Goal: Task Accomplishment & Management: Manage account settings

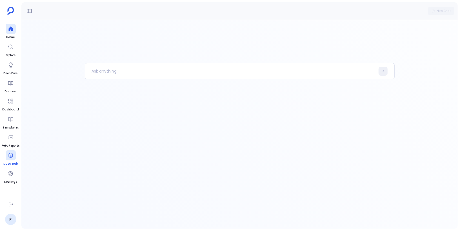
click at [10, 157] on icon at bounding box center [11, 155] width 6 height 6
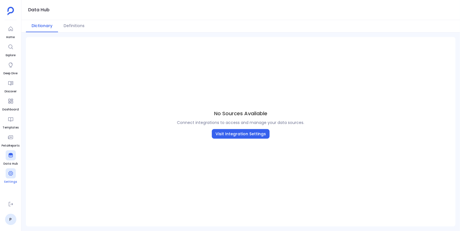
click at [11, 176] on div at bounding box center [11, 173] width 10 height 10
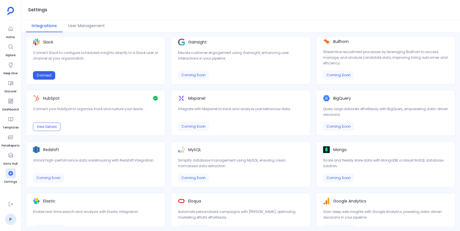
scroll to position [156, 0]
click at [11, 153] on icon at bounding box center [11, 155] width 6 height 6
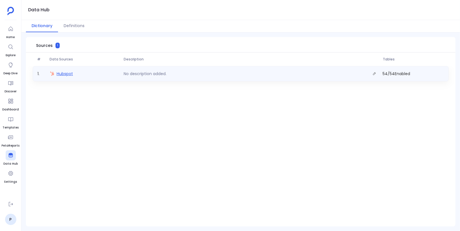
click at [66, 74] on span "Hubspot" at bounding box center [65, 74] width 16 height 6
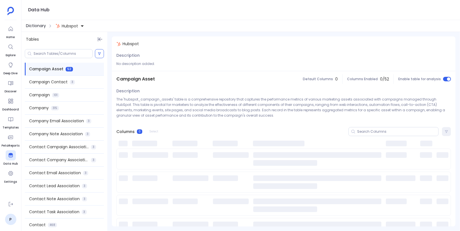
click at [36, 25] on span "Dictionary" at bounding box center [36, 26] width 20 height 6
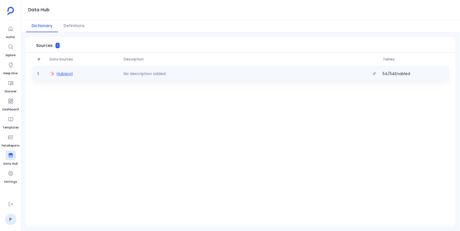
click at [62, 72] on span "Hubspot" at bounding box center [65, 74] width 16 height 6
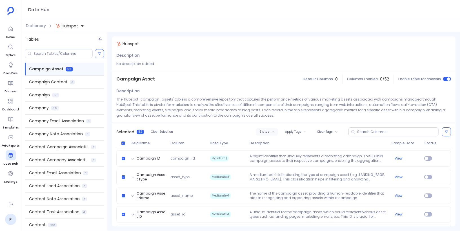
click at [271, 131] on button "Status" at bounding box center [267, 131] width 22 height 7
click at [274, 142] on label "Enable" at bounding box center [279, 141] width 42 height 13
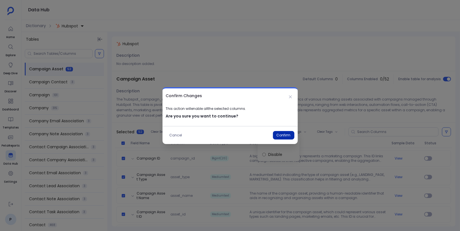
click at [279, 134] on button "Confirm" at bounding box center [283, 135] width 21 height 8
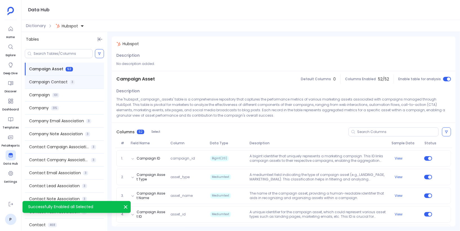
click at [84, 81] on div "Campaign Contact 3" at bounding box center [64, 82] width 79 height 13
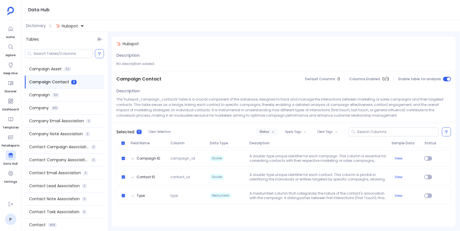
click at [267, 129] on button "Status" at bounding box center [267, 131] width 22 height 7
click at [274, 141] on label "Enable" at bounding box center [280, 141] width 42 height 13
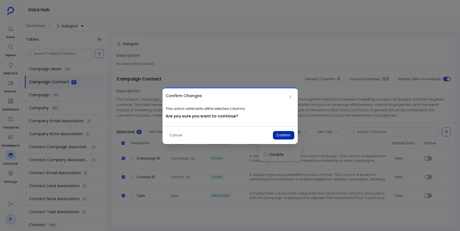
click at [281, 134] on button "Confirm" at bounding box center [283, 135] width 21 height 8
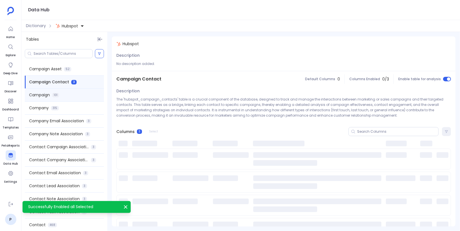
click at [67, 94] on div "Campaign 101" at bounding box center [64, 95] width 79 height 13
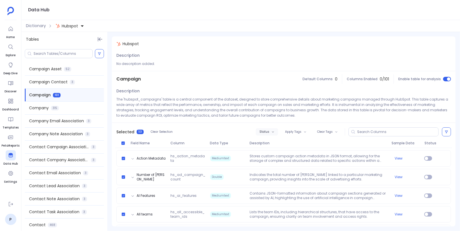
click at [261, 133] on button "Status" at bounding box center [267, 131] width 22 height 7
click at [268, 142] on label "Enable" at bounding box center [279, 141] width 42 height 13
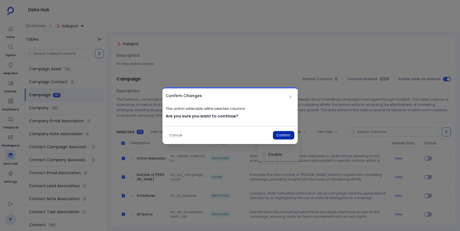
click at [284, 134] on button "Confirm" at bounding box center [283, 135] width 21 height 8
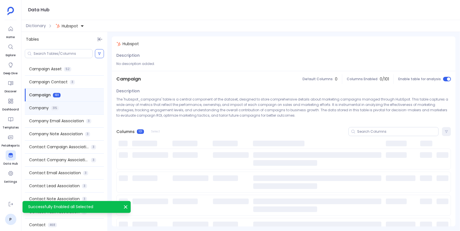
click at [77, 109] on div "Company 315" at bounding box center [64, 107] width 79 height 13
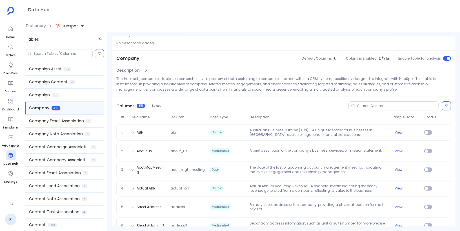
scroll to position [41, 0]
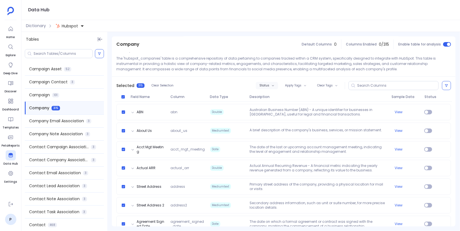
click at [262, 87] on span "Status" at bounding box center [265, 85] width 10 height 3
click at [269, 96] on label "Enable" at bounding box center [279, 95] width 42 height 13
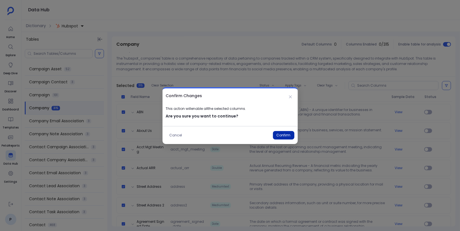
click at [281, 137] on button "Confirm" at bounding box center [283, 135] width 21 height 8
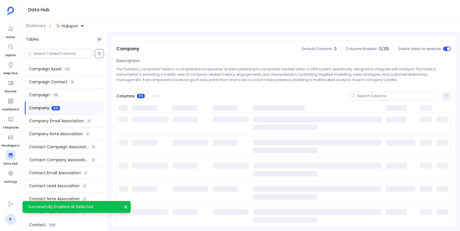
scroll to position [29, 0]
click at [65, 121] on span "Company Email Association" at bounding box center [56, 121] width 55 height 6
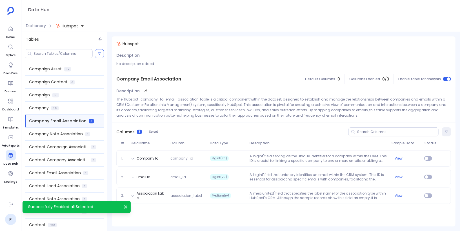
scroll to position [0, 0]
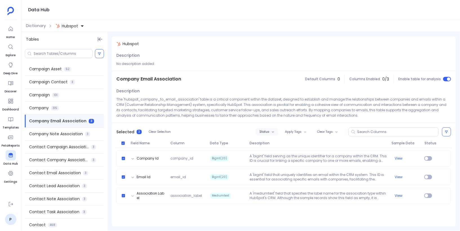
click at [267, 130] on span "Status" at bounding box center [265, 131] width 10 height 3
click at [272, 143] on label "Enable" at bounding box center [280, 141] width 42 height 13
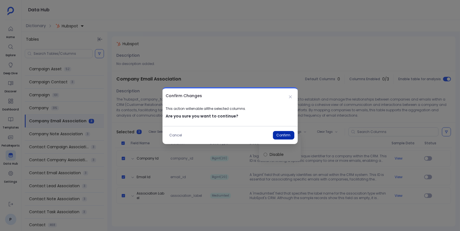
click at [282, 135] on button "Confirm" at bounding box center [283, 135] width 21 height 8
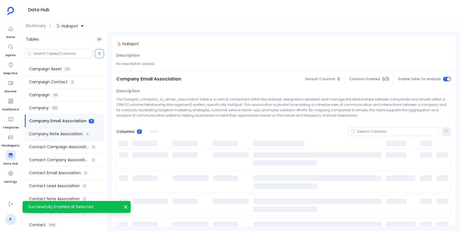
click at [71, 132] on span "Company Note Association" at bounding box center [56, 134] width 54 height 6
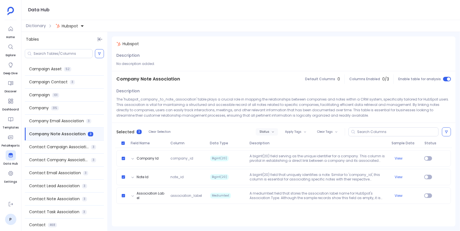
click at [269, 131] on span "Status" at bounding box center [265, 131] width 10 height 3
click at [273, 141] on label "Enable" at bounding box center [280, 141] width 42 height 13
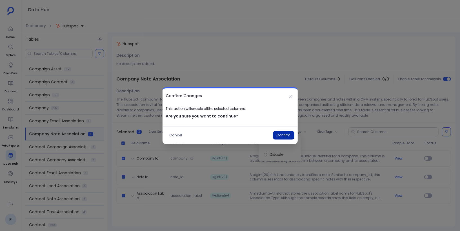
click at [283, 135] on button "Confirm" at bounding box center [283, 135] width 21 height 8
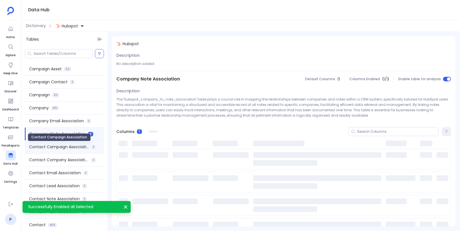
click at [73, 148] on span "Contact Campaign Association" at bounding box center [59, 147] width 60 height 6
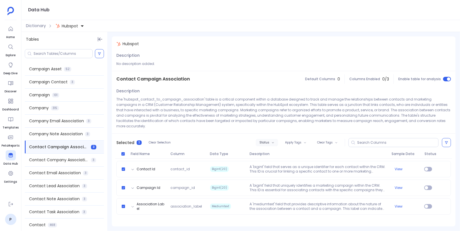
click at [271, 139] on button "Status" at bounding box center [267, 142] width 22 height 7
click at [273, 146] on label "Enable" at bounding box center [280, 147] width 42 height 13
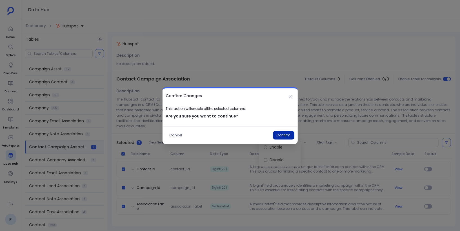
click at [282, 135] on button "Confirm" at bounding box center [283, 135] width 21 height 8
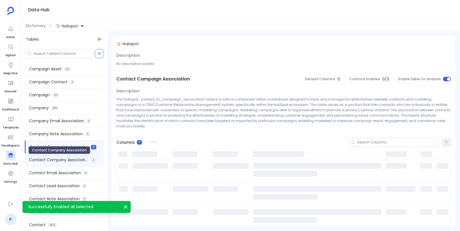
click at [80, 158] on span "Contact Company Association" at bounding box center [59, 160] width 60 height 6
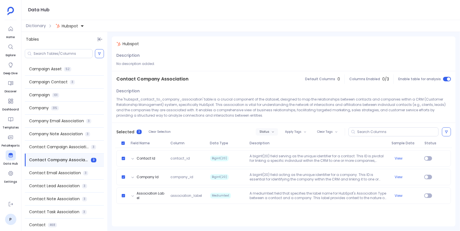
click at [266, 132] on span "Status" at bounding box center [265, 131] width 10 height 3
click at [271, 141] on label "Enable" at bounding box center [280, 141] width 42 height 13
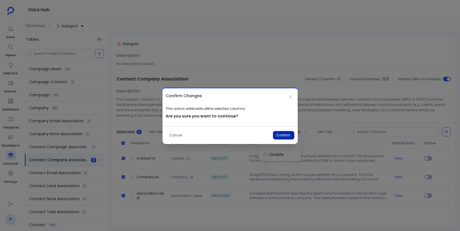
click at [277, 135] on button "Confirm" at bounding box center [283, 135] width 21 height 8
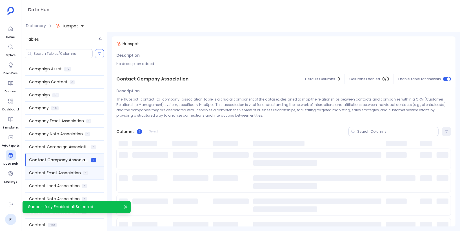
click at [76, 172] on span "Contact Email Association" at bounding box center [55, 173] width 52 height 6
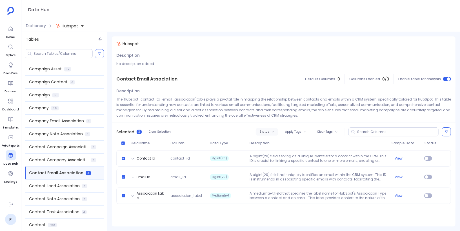
click at [265, 132] on span "Status" at bounding box center [265, 131] width 10 height 3
click at [272, 141] on label "Enable" at bounding box center [280, 141] width 42 height 13
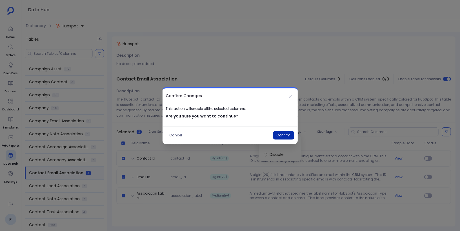
click at [279, 136] on button "Confirm" at bounding box center [283, 135] width 21 height 8
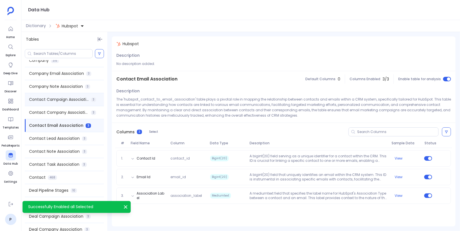
scroll to position [67, 0]
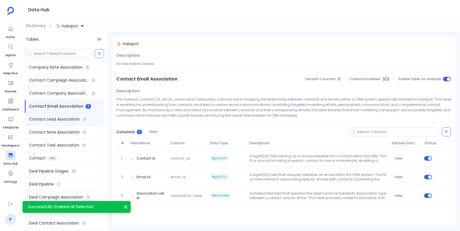
click at [77, 120] on span "Contact Lead Association" at bounding box center [54, 119] width 51 height 6
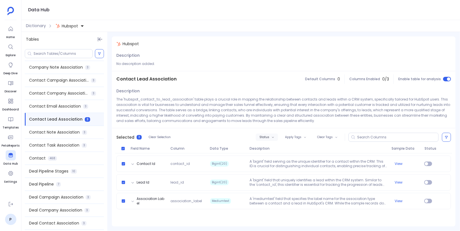
click at [266, 136] on span "Status" at bounding box center [265, 136] width 10 height 3
click at [272, 148] on label "Enable" at bounding box center [280, 147] width 42 height 13
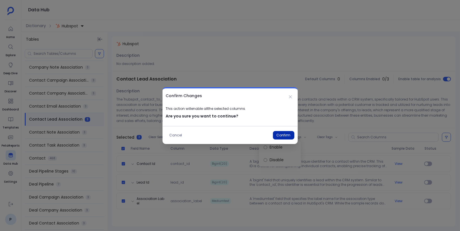
click at [283, 137] on button "Confirm" at bounding box center [283, 135] width 21 height 8
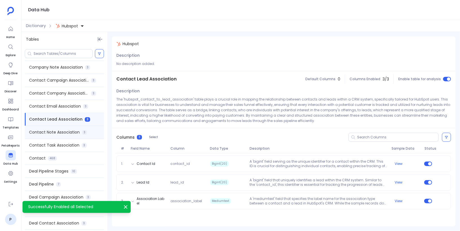
click at [91, 135] on div "Contact Note Association 3" at bounding box center [64, 132] width 79 height 13
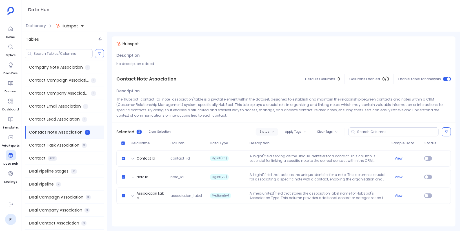
click at [267, 131] on span "Status" at bounding box center [265, 131] width 10 height 3
click at [275, 142] on label "Enable" at bounding box center [280, 141] width 42 height 13
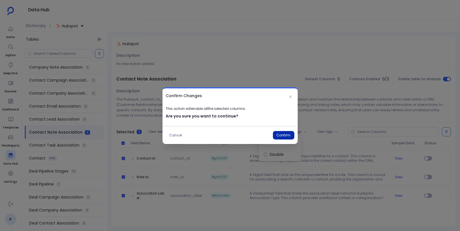
click at [282, 135] on button "Confirm" at bounding box center [283, 135] width 21 height 8
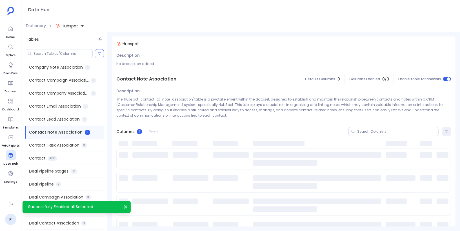
click at [71, 147] on span "Contact Task Association" at bounding box center [54, 145] width 50 height 6
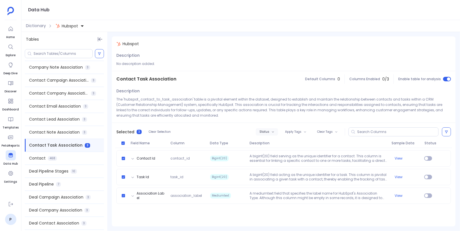
click at [269, 132] on span "Status" at bounding box center [265, 131] width 10 height 3
click at [276, 142] on label "Enable" at bounding box center [280, 141] width 42 height 13
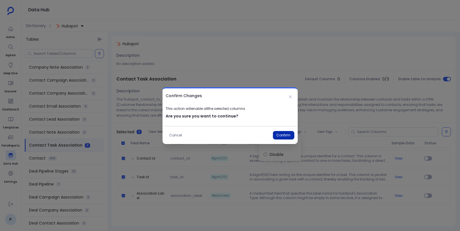
click at [282, 134] on button "Confirm" at bounding box center [283, 135] width 21 height 8
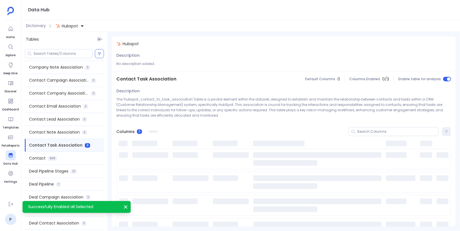
click at [69, 158] on div "Contact 468" at bounding box center [64, 158] width 79 height 13
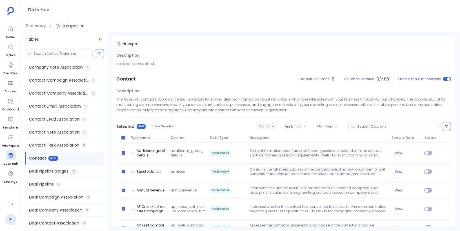
click at [265, 128] on span "Status" at bounding box center [265, 126] width 10 height 3
click at [268, 139] on label "Enable" at bounding box center [279, 136] width 42 height 13
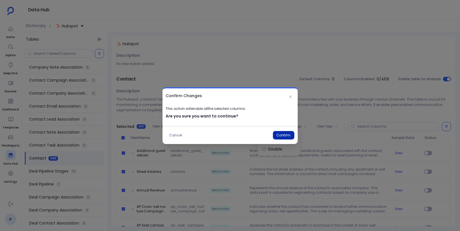
click at [286, 134] on button "Confirm" at bounding box center [283, 135] width 21 height 8
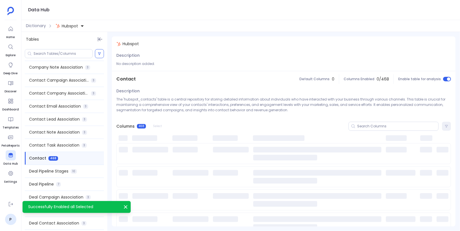
click at [68, 170] on span "Deal Pipeline Stages" at bounding box center [48, 171] width 39 height 6
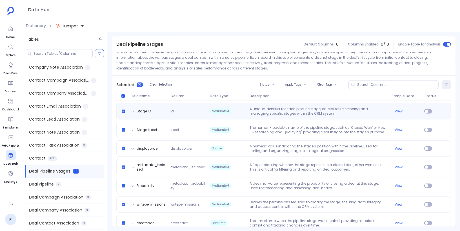
scroll to position [54, 0]
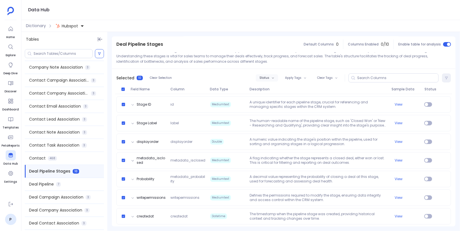
click at [274, 78] on icon "button" at bounding box center [273, 77] width 3 height 3
click at [277, 89] on label "Enable" at bounding box center [279, 87] width 42 height 13
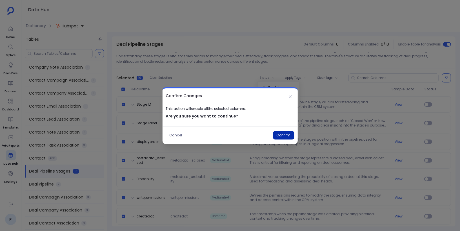
click at [280, 134] on button "Confirm" at bounding box center [283, 135] width 21 height 8
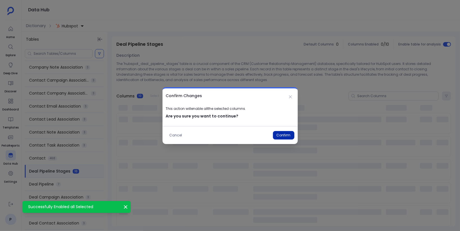
scroll to position [34, 0]
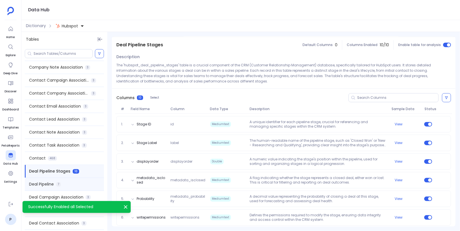
click at [83, 182] on div "Deal Pipeline 7" at bounding box center [64, 184] width 79 height 13
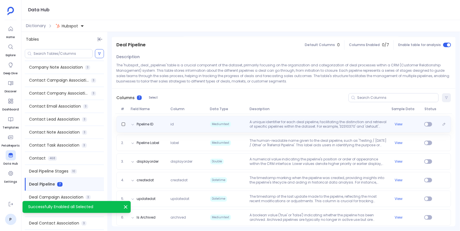
scroll to position [43, 0]
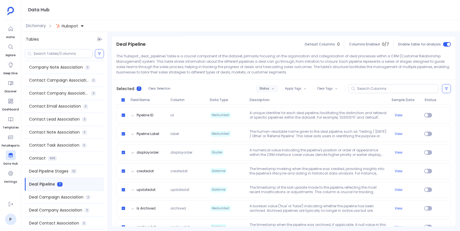
click at [275, 87] on button "Status" at bounding box center [267, 88] width 22 height 7
click at [277, 101] on label "Enable" at bounding box center [279, 98] width 42 height 13
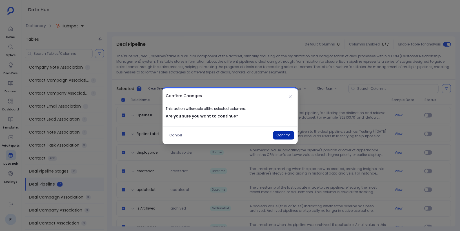
click at [286, 136] on button "Confirm" at bounding box center [283, 135] width 21 height 8
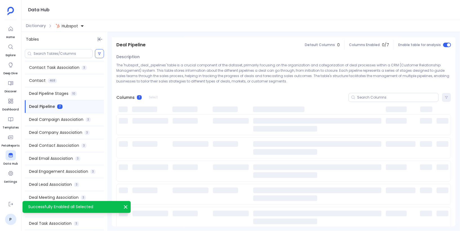
scroll to position [150, 0]
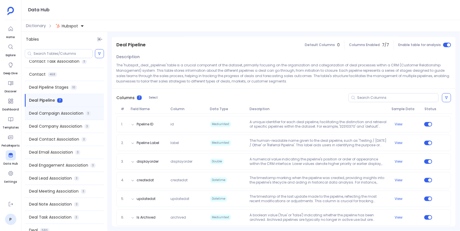
click at [80, 113] on span "Deal Campaign Association" at bounding box center [56, 113] width 54 height 6
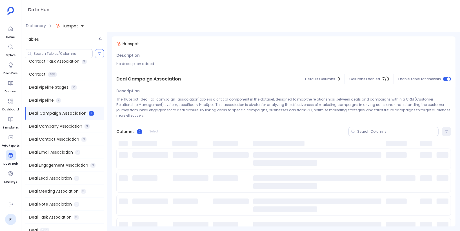
scroll to position [0, 0]
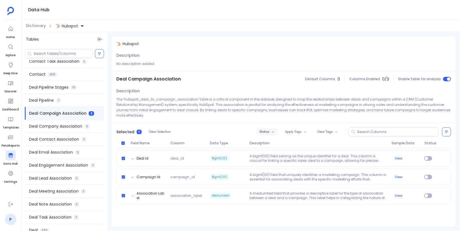
click at [271, 128] on button "Status" at bounding box center [267, 131] width 22 height 7
click at [275, 134] on label "Enable" at bounding box center [280, 136] width 42 height 13
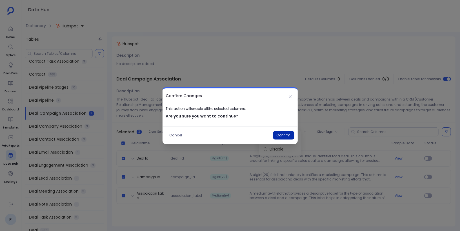
click at [285, 135] on button "Confirm" at bounding box center [283, 135] width 21 height 8
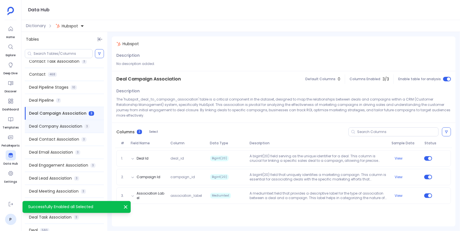
click at [83, 125] on div "Deal Company Association 3" at bounding box center [64, 126] width 79 height 13
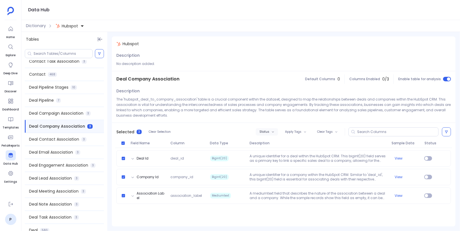
click at [269, 132] on span "Status" at bounding box center [265, 131] width 10 height 3
click at [274, 141] on label "Enable" at bounding box center [280, 141] width 42 height 13
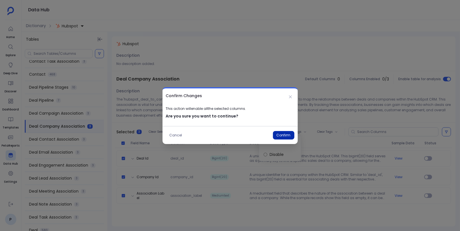
click at [287, 135] on button "Confirm" at bounding box center [283, 135] width 21 height 8
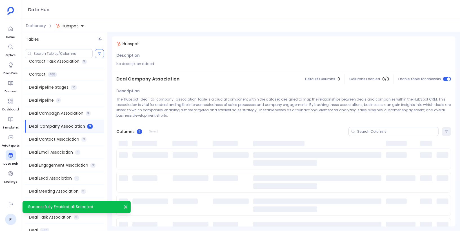
click at [65, 141] on span "Deal Contact Association" at bounding box center [54, 139] width 50 height 6
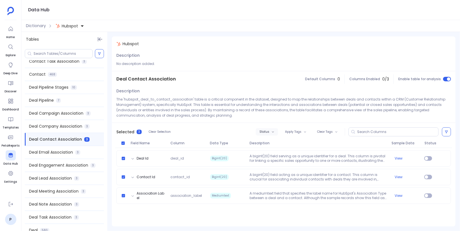
click at [268, 133] on span "Status" at bounding box center [265, 131] width 10 height 3
click at [276, 141] on label "Enable" at bounding box center [280, 141] width 42 height 13
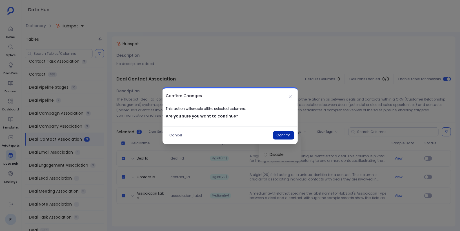
click at [286, 136] on button "Confirm" at bounding box center [283, 135] width 21 height 8
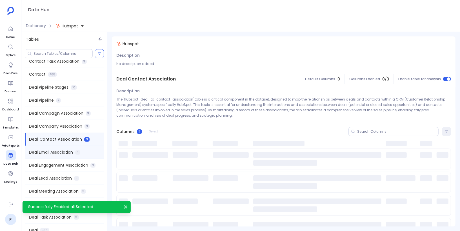
click at [62, 153] on span "Deal Email Association" at bounding box center [51, 152] width 44 height 6
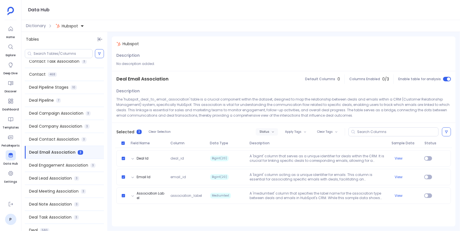
click at [266, 131] on span "Status" at bounding box center [265, 131] width 10 height 3
click at [274, 140] on label "Enable" at bounding box center [280, 141] width 42 height 13
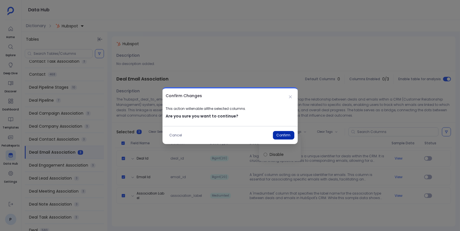
click at [286, 137] on button "Confirm" at bounding box center [283, 135] width 21 height 8
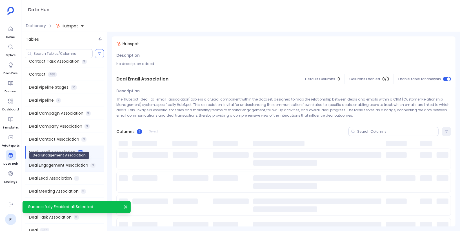
click at [68, 163] on span "Deal Engagement Association" at bounding box center [58, 165] width 59 height 6
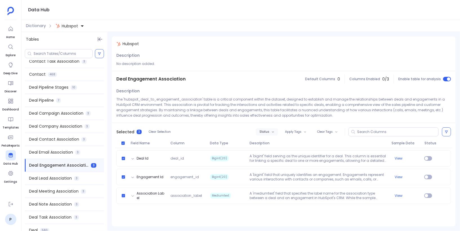
click at [269, 130] on span "Status" at bounding box center [265, 131] width 10 height 3
click at [276, 142] on label "Enable" at bounding box center [280, 141] width 42 height 13
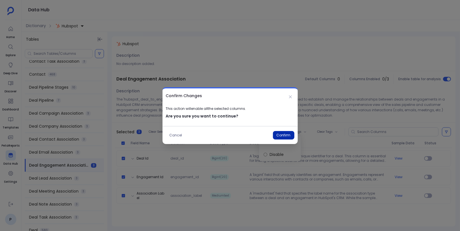
click at [286, 133] on button "Confirm" at bounding box center [283, 135] width 21 height 8
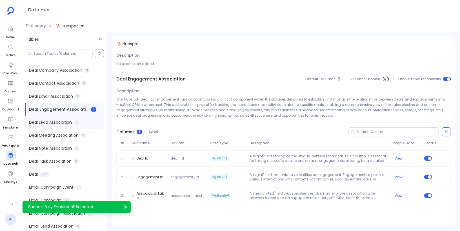
scroll to position [213, 0]
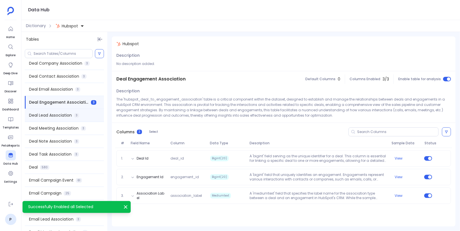
click at [70, 117] on span "Deal Lead Association" at bounding box center [50, 115] width 43 height 6
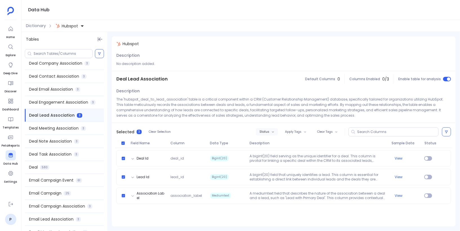
click at [269, 130] on span "Status" at bounding box center [265, 131] width 10 height 3
click at [275, 142] on label "Enable" at bounding box center [280, 141] width 42 height 13
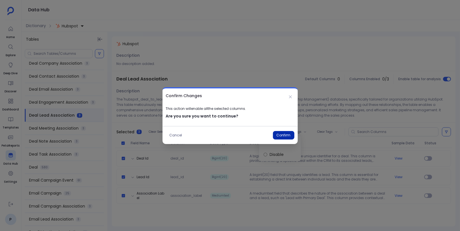
click at [285, 134] on button "Confirm" at bounding box center [283, 135] width 21 height 8
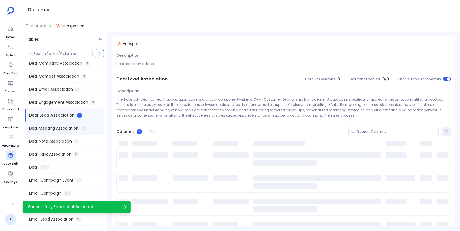
click at [73, 129] on span "Deal Meeting Association" at bounding box center [54, 128] width 50 height 6
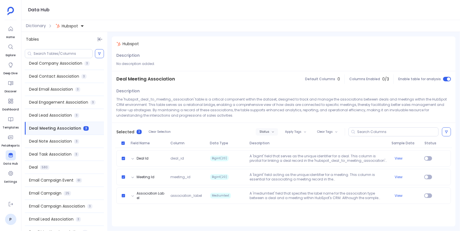
click at [267, 131] on span "Status" at bounding box center [265, 131] width 10 height 3
click at [276, 142] on label "Enable" at bounding box center [280, 141] width 42 height 13
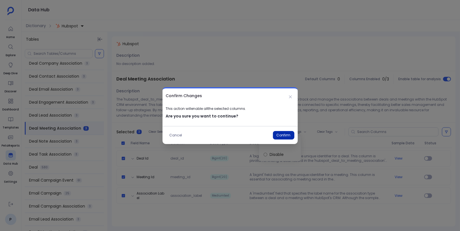
click at [282, 133] on button "Confirm" at bounding box center [283, 135] width 21 height 8
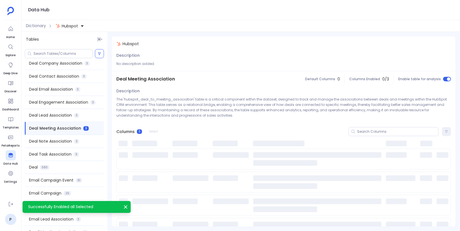
click at [65, 142] on span "Deal Note Association" at bounding box center [50, 141] width 43 height 6
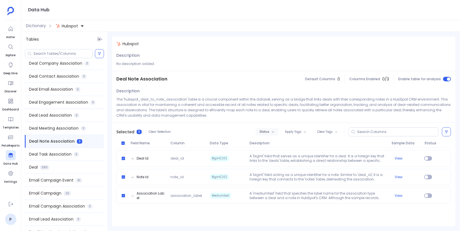
click at [274, 132] on icon "button" at bounding box center [273, 131] width 3 height 3
click at [280, 142] on label "Enable" at bounding box center [280, 141] width 42 height 13
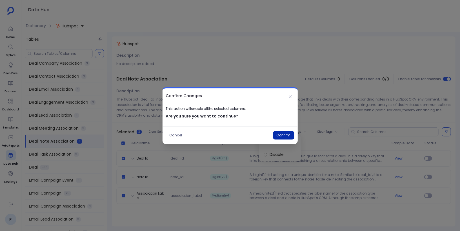
click at [284, 132] on button "Confirm" at bounding box center [283, 135] width 21 height 8
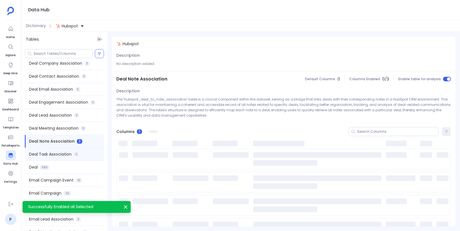
click at [67, 156] on span "Deal Task Association" at bounding box center [50, 154] width 43 height 6
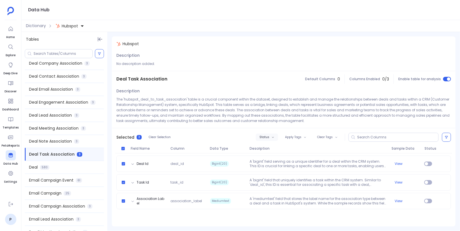
click at [269, 136] on span "Status" at bounding box center [265, 136] width 10 height 3
click at [279, 146] on label "Enable" at bounding box center [280, 147] width 42 height 13
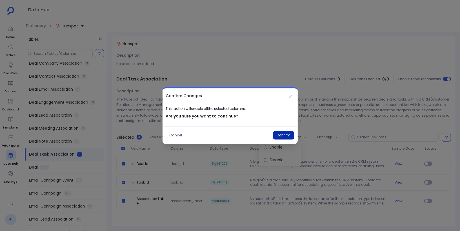
click at [288, 135] on button "Confirm" at bounding box center [283, 135] width 21 height 8
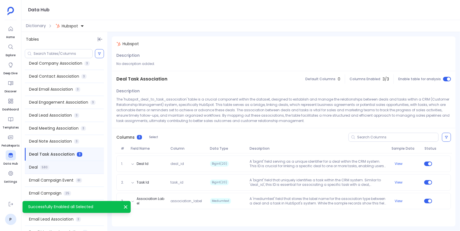
click at [79, 164] on div "Deal 580" at bounding box center [64, 167] width 79 height 13
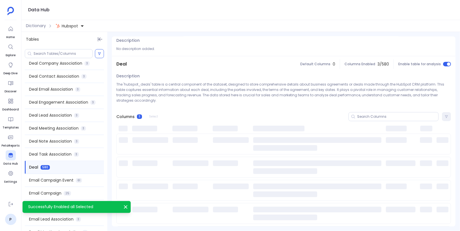
scroll to position [29, 0]
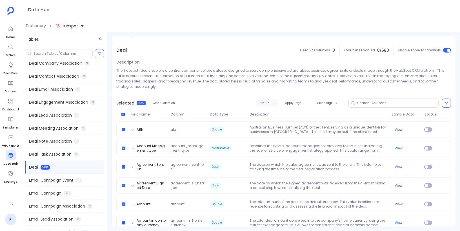
click at [267, 100] on button "Status" at bounding box center [267, 102] width 22 height 7
click at [270, 107] on label "Enable" at bounding box center [279, 107] width 42 height 13
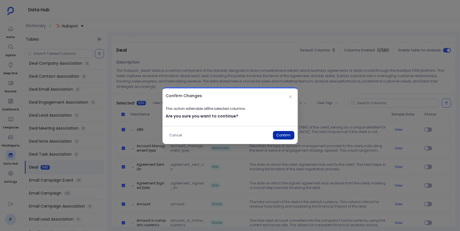
click at [283, 134] on button "Confirm" at bounding box center [283, 135] width 21 height 8
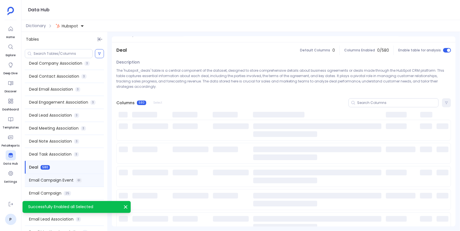
click at [70, 180] on span "Email Campaign Event" at bounding box center [51, 180] width 45 height 6
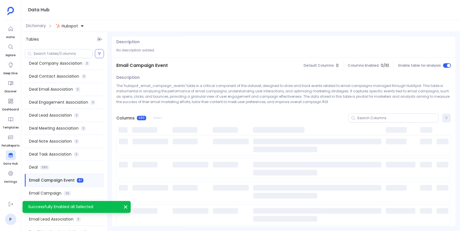
scroll to position [0, 0]
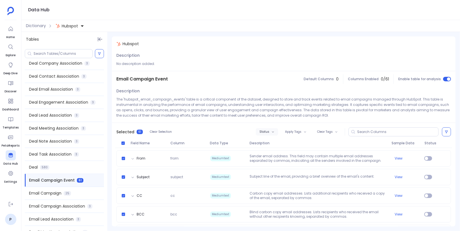
click at [266, 132] on span "Status" at bounding box center [265, 131] width 10 height 3
click at [273, 143] on label "Enable" at bounding box center [279, 141] width 42 height 13
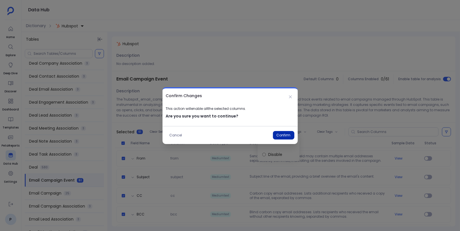
click at [284, 134] on button "Confirm" at bounding box center [283, 135] width 21 height 8
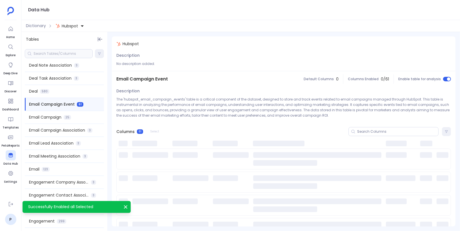
scroll to position [301, 0]
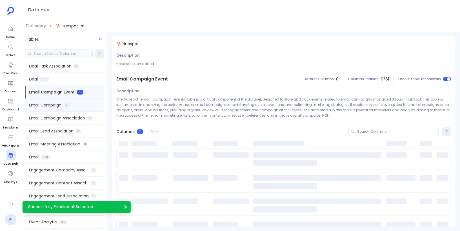
click at [81, 106] on div "Email Campaign 25" at bounding box center [64, 105] width 79 height 13
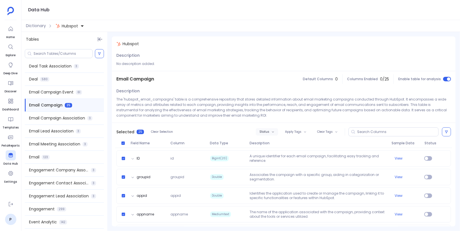
click at [267, 131] on span "Status" at bounding box center [265, 131] width 10 height 3
click at [274, 141] on label "Enable" at bounding box center [279, 141] width 42 height 13
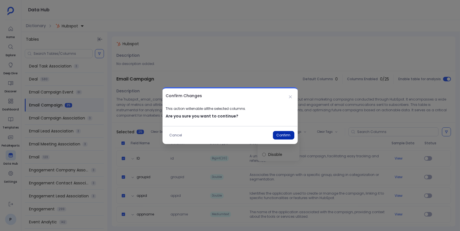
click at [289, 133] on button "Confirm" at bounding box center [283, 135] width 21 height 8
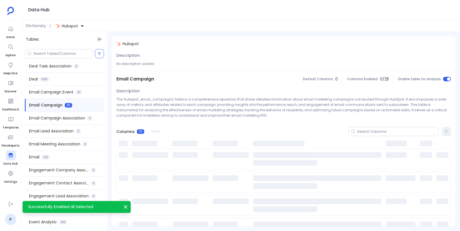
click at [73, 119] on span "Email Campaign Association" at bounding box center [57, 118] width 56 height 6
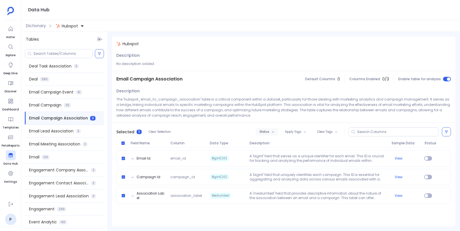
click at [271, 129] on button "Status" at bounding box center [267, 131] width 22 height 7
click at [279, 139] on label "Enable" at bounding box center [280, 141] width 42 height 13
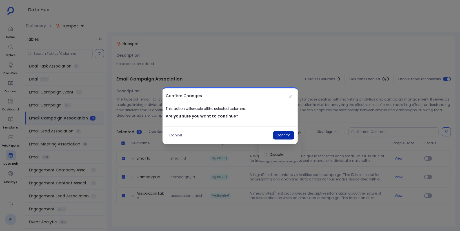
click at [286, 136] on button "Confirm" at bounding box center [283, 135] width 21 height 8
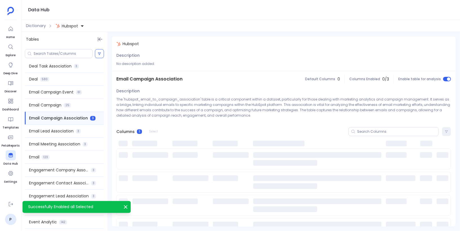
click at [69, 130] on span "Email Lead Association" at bounding box center [51, 131] width 45 height 6
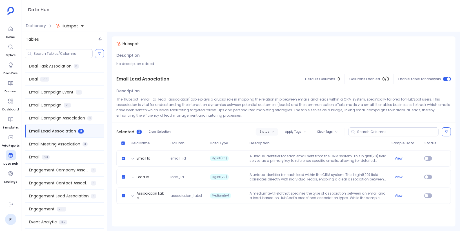
click at [266, 131] on span "Status" at bounding box center [265, 131] width 10 height 3
click at [274, 140] on label "Enable" at bounding box center [280, 141] width 42 height 13
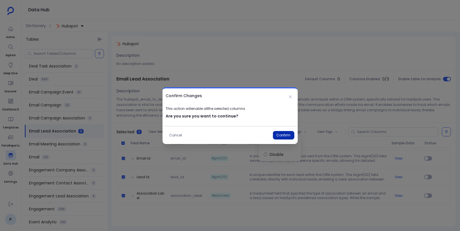
click at [284, 135] on button "Confirm" at bounding box center [283, 135] width 21 height 8
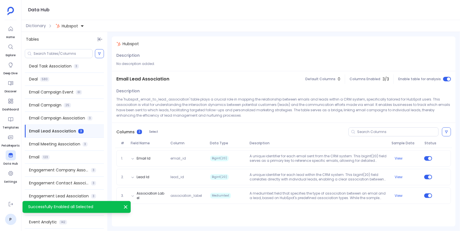
click at [74, 141] on span "Email Meeting Association" at bounding box center [54, 144] width 51 height 6
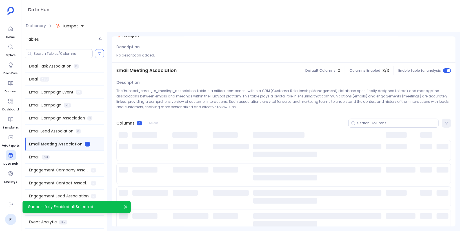
scroll to position [0, 0]
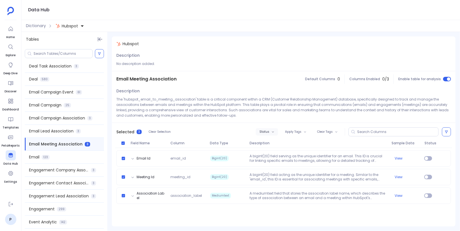
click at [269, 131] on span "Status" at bounding box center [265, 131] width 10 height 3
click at [282, 143] on label "Enable" at bounding box center [280, 141] width 42 height 13
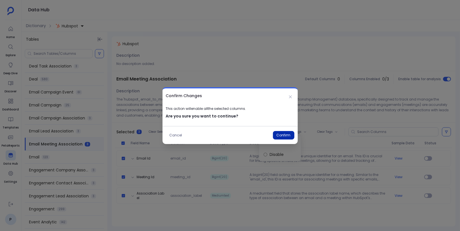
click at [286, 135] on button "Confirm" at bounding box center [283, 135] width 21 height 8
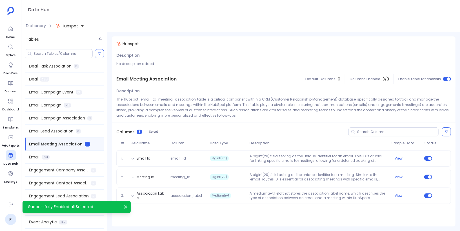
click at [83, 156] on div "Email 123" at bounding box center [64, 157] width 79 height 13
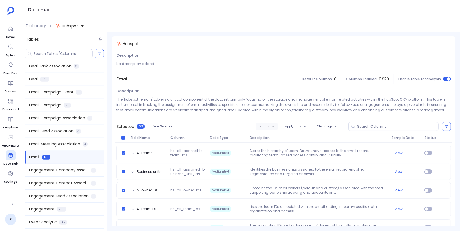
click at [262, 126] on span "Status" at bounding box center [265, 126] width 10 height 3
click at [273, 135] on label "Enable" at bounding box center [279, 136] width 42 height 13
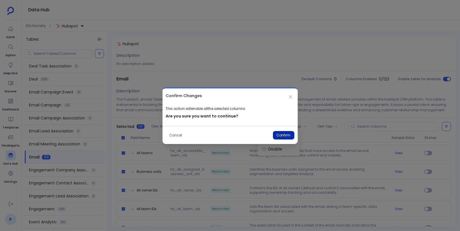
click at [284, 133] on button "Confirm" at bounding box center [283, 135] width 21 height 8
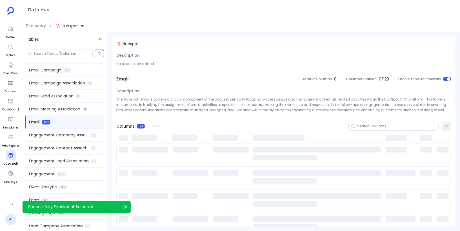
scroll to position [361, 0]
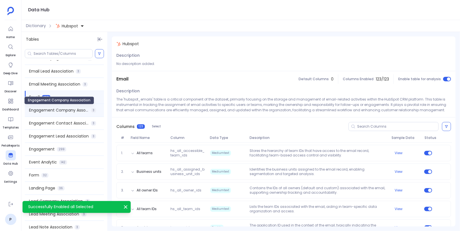
click at [76, 109] on span "Engagement Company Association" at bounding box center [59, 110] width 60 height 6
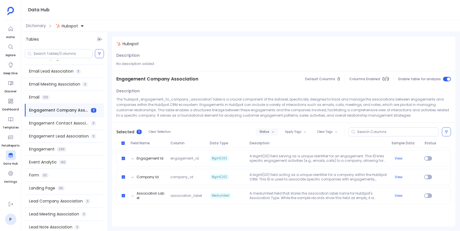
click at [268, 130] on span "Status" at bounding box center [265, 131] width 10 height 3
click at [276, 141] on label "Enable" at bounding box center [280, 141] width 42 height 13
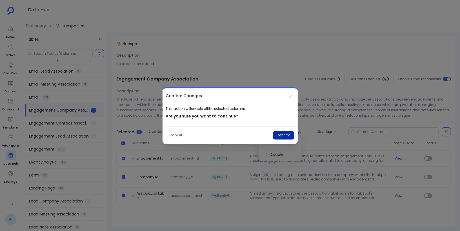
click at [286, 135] on button "Confirm" at bounding box center [283, 135] width 21 height 8
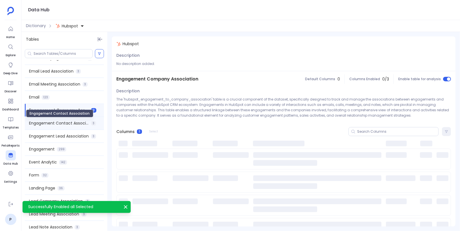
click at [78, 123] on span "Engagement Contact Association" at bounding box center [59, 123] width 60 height 6
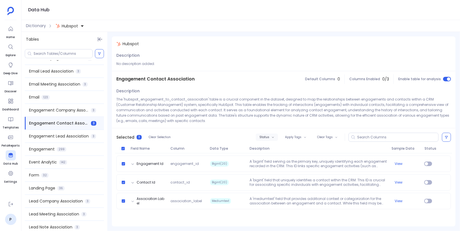
click at [275, 135] on button "Status" at bounding box center [267, 136] width 22 height 7
click at [278, 149] on label "Enable" at bounding box center [280, 147] width 42 height 13
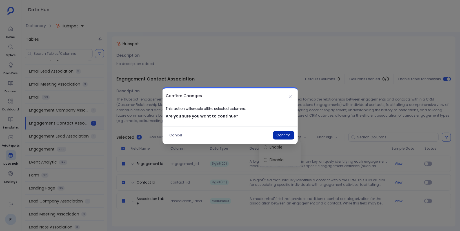
click at [286, 136] on button "Confirm" at bounding box center [283, 135] width 21 height 8
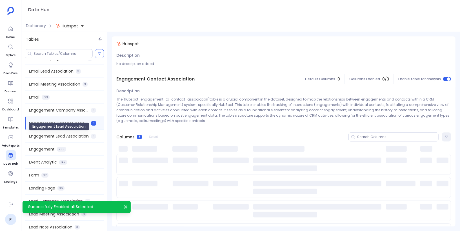
click at [71, 137] on span "Engagement Lead Association" at bounding box center [59, 136] width 60 height 6
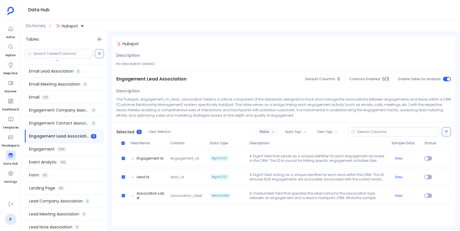
click at [267, 131] on span "Status" at bounding box center [265, 131] width 10 height 3
click at [273, 140] on label "Enable" at bounding box center [280, 141] width 42 height 13
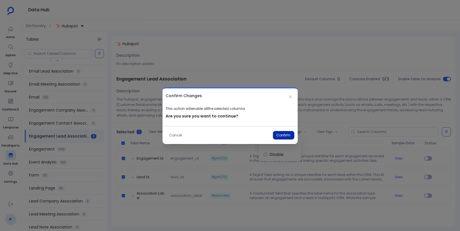
click at [282, 134] on button "Confirm" at bounding box center [283, 135] width 21 height 8
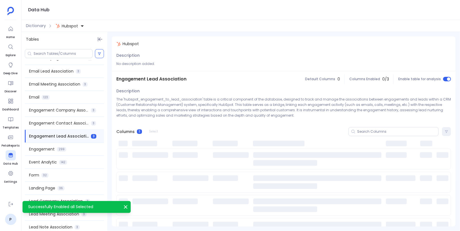
click at [69, 151] on div "Engagement 299" at bounding box center [64, 149] width 79 height 13
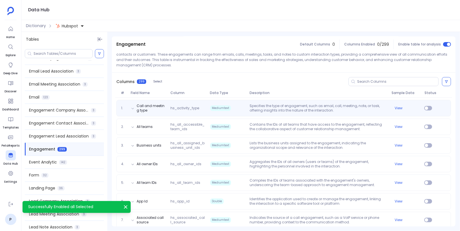
scroll to position [56, 0]
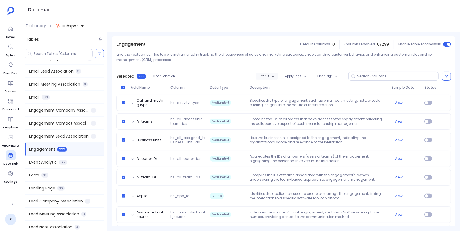
click at [273, 76] on icon "button" at bounding box center [273, 76] width 3 height 3
click at [280, 87] on label "Enable" at bounding box center [279, 85] width 42 height 13
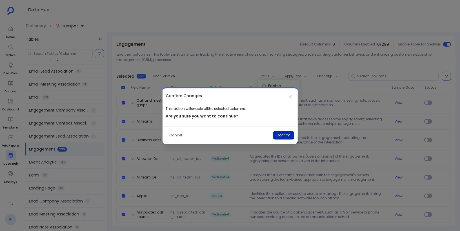
click at [281, 134] on button "Confirm" at bounding box center [283, 135] width 21 height 8
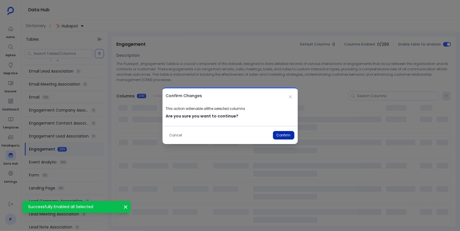
scroll to position [34, 0]
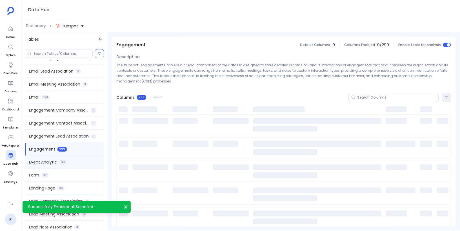
click at [74, 165] on div "Event Analytic 142" at bounding box center [64, 162] width 79 height 13
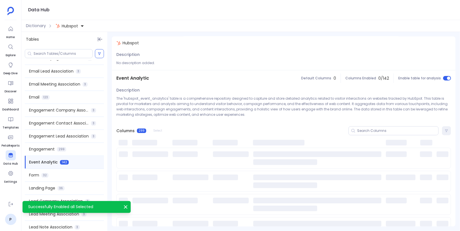
scroll to position [0, 0]
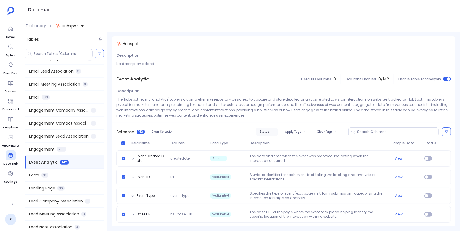
click at [264, 132] on span "Status" at bounding box center [265, 131] width 10 height 3
click at [275, 142] on label "Enable" at bounding box center [279, 141] width 42 height 13
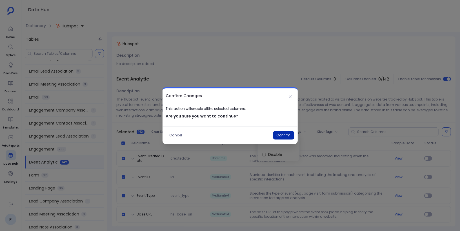
click at [287, 135] on button "Confirm" at bounding box center [283, 135] width 21 height 8
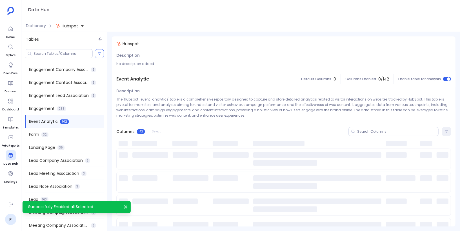
scroll to position [427, 0]
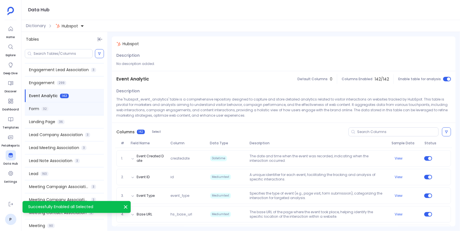
click at [74, 110] on div "Form 32" at bounding box center [64, 108] width 79 height 13
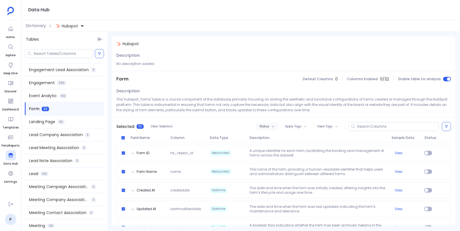
click at [264, 127] on span "Status" at bounding box center [265, 126] width 10 height 3
click at [273, 134] on label "Enable" at bounding box center [279, 136] width 42 height 13
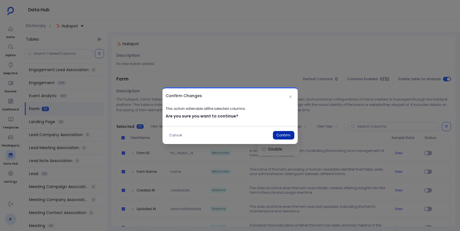
click at [285, 133] on button "Confirm" at bounding box center [283, 135] width 21 height 8
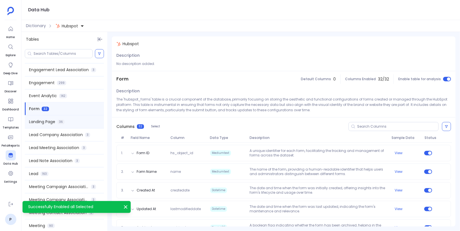
click at [83, 124] on div "Landing Page 36" at bounding box center [64, 121] width 79 height 13
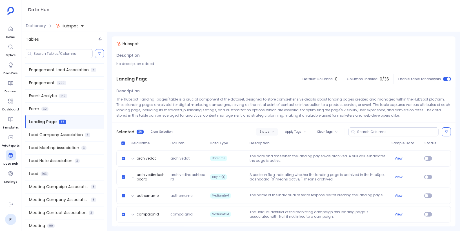
click at [264, 131] on span "Status" at bounding box center [265, 131] width 10 height 3
click at [275, 142] on label "Enable" at bounding box center [279, 141] width 42 height 13
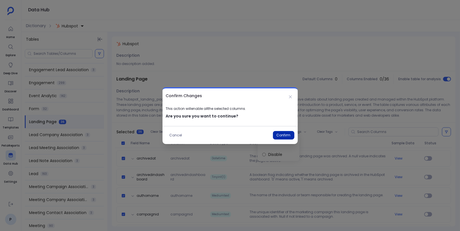
click at [284, 134] on button "Confirm" at bounding box center [283, 135] width 21 height 8
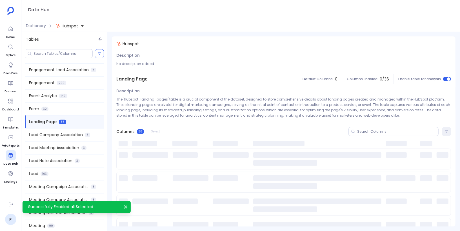
click at [80, 137] on span "Lead Company Association" at bounding box center [56, 135] width 54 height 6
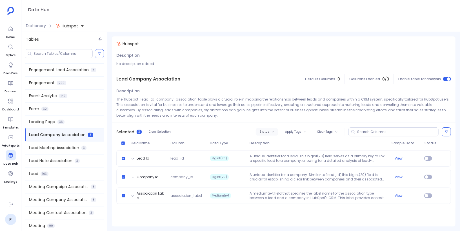
click at [269, 132] on span "Status" at bounding box center [265, 131] width 10 height 3
click at [279, 142] on label "Enable" at bounding box center [280, 141] width 42 height 13
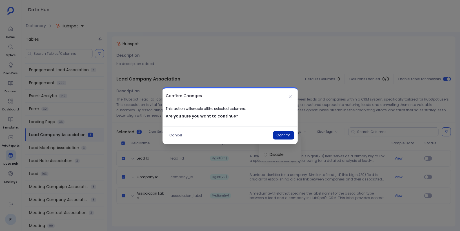
click at [285, 132] on button "Confirm" at bounding box center [283, 135] width 21 height 8
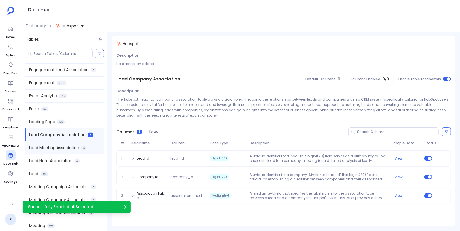
click at [78, 146] on span "Lead Meeting Association" at bounding box center [54, 148] width 50 height 6
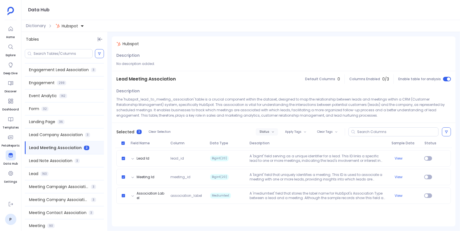
click at [266, 130] on span "Status" at bounding box center [265, 131] width 10 height 3
click at [275, 141] on label "Enable" at bounding box center [280, 141] width 42 height 13
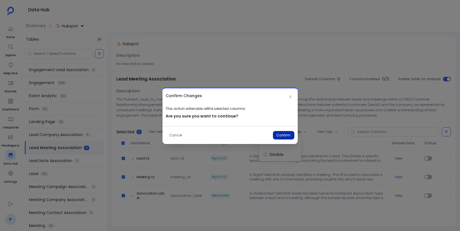
click at [285, 136] on button "Confirm" at bounding box center [283, 135] width 21 height 8
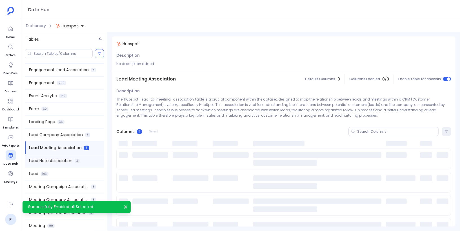
click at [84, 159] on div "Lead Note Association 3" at bounding box center [64, 160] width 79 height 13
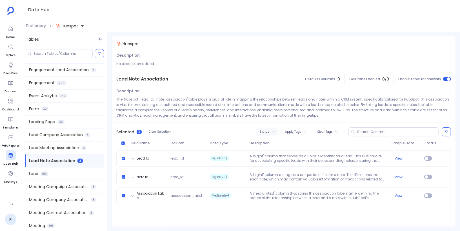
click at [265, 133] on span "Status" at bounding box center [265, 131] width 10 height 3
click at [273, 140] on label "Enable" at bounding box center [280, 141] width 42 height 13
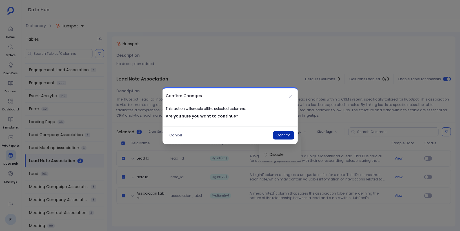
click at [281, 134] on button "Confirm" at bounding box center [283, 135] width 21 height 8
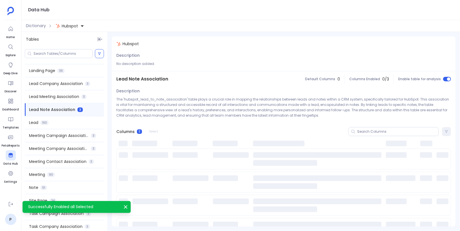
scroll to position [492, 0]
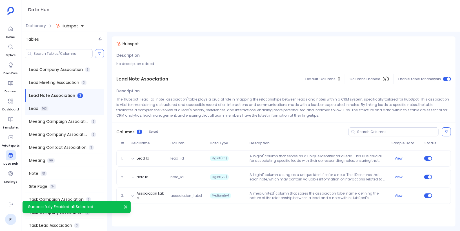
click at [70, 111] on div "Lead 163" at bounding box center [64, 108] width 79 height 13
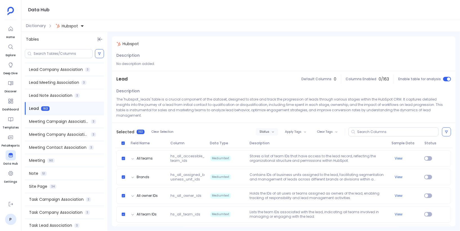
click at [272, 130] on icon "button" at bounding box center [273, 131] width 3 height 3
click at [278, 135] on label "Enable" at bounding box center [279, 136] width 42 height 13
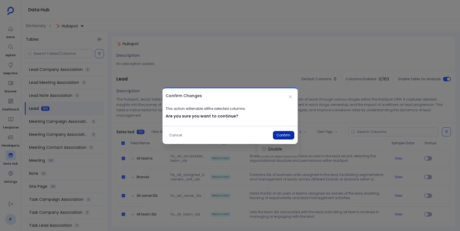
click at [287, 136] on button "Confirm" at bounding box center [283, 135] width 21 height 8
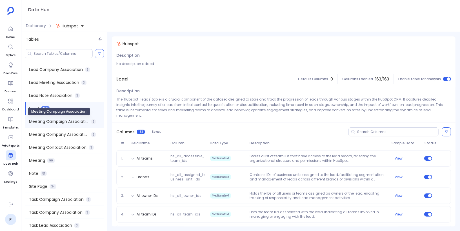
click at [80, 121] on span "Meeting Campaign Association" at bounding box center [59, 121] width 60 height 6
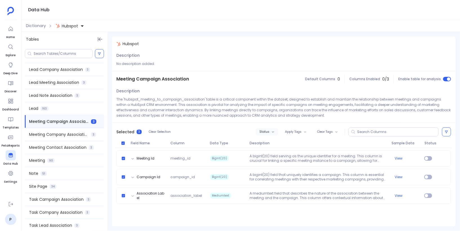
click at [272, 132] on button "Status" at bounding box center [267, 131] width 22 height 7
click at [280, 141] on label "Enable" at bounding box center [280, 141] width 42 height 13
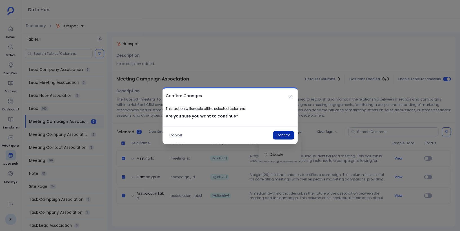
click at [286, 134] on button "Confirm" at bounding box center [283, 135] width 21 height 8
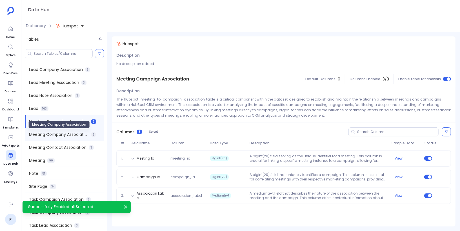
click at [76, 133] on span "Meeting Company Association" at bounding box center [59, 134] width 60 height 6
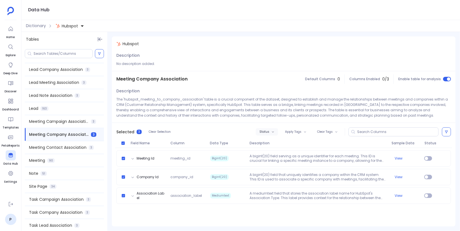
click at [267, 131] on span "Status" at bounding box center [265, 131] width 10 height 3
click at [278, 141] on label "Enable" at bounding box center [280, 141] width 42 height 13
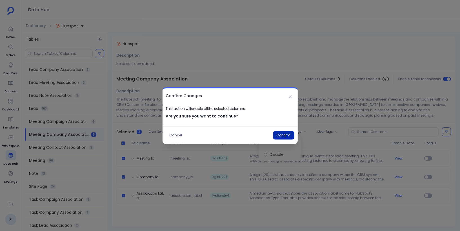
click at [282, 135] on button "Confirm" at bounding box center [283, 135] width 21 height 8
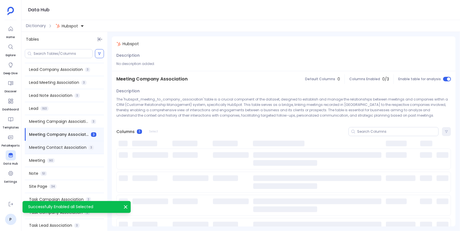
click at [74, 147] on span "Meeting Contact Association" at bounding box center [58, 147] width 58 height 6
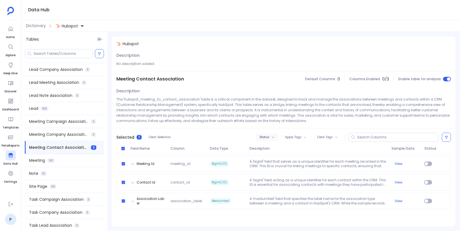
click at [267, 136] on span "Status" at bounding box center [265, 136] width 10 height 3
click at [275, 147] on label "Enable" at bounding box center [280, 147] width 42 height 13
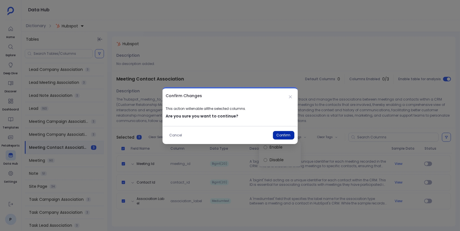
click at [280, 134] on button "Confirm" at bounding box center [283, 135] width 21 height 8
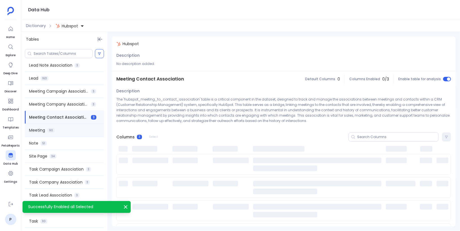
scroll to position [534, 0]
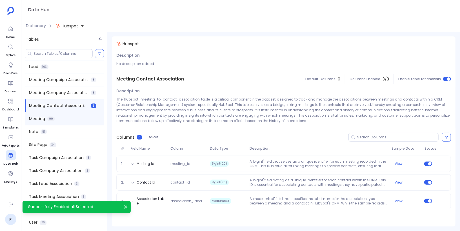
click at [70, 120] on div "Meeting 90" at bounding box center [64, 118] width 79 height 13
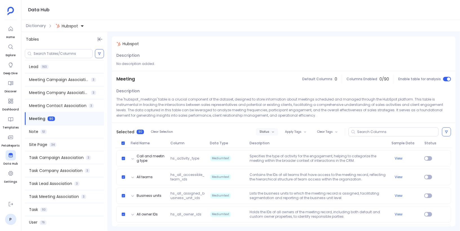
click at [268, 133] on button "Status" at bounding box center [267, 131] width 22 height 7
click at [274, 141] on label "Enable" at bounding box center [279, 141] width 42 height 13
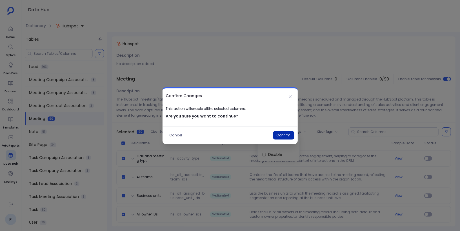
click at [283, 134] on button "Confirm" at bounding box center [283, 135] width 21 height 8
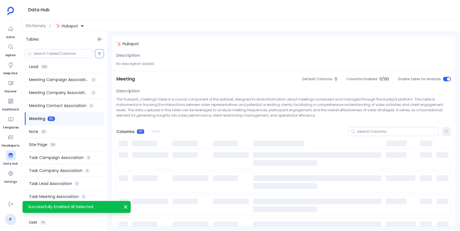
click at [79, 132] on div "Note 51" at bounding box center [64, 131] width 79 height 13
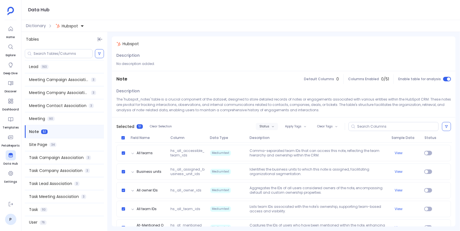
click at [271, 127] on button "Status" at bounding box center [267, 126] width 22 height 7
click at [276, 136] on label "Enable" at bounding box center [279, 136] width 42 height 13
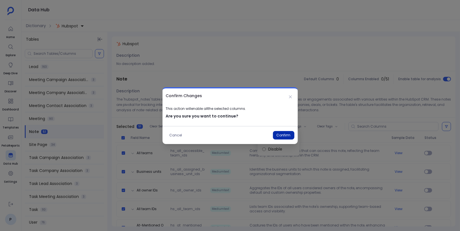
click at [291, 133] on button "Confirm" at bounding box center [283, 135] width 21 height 8
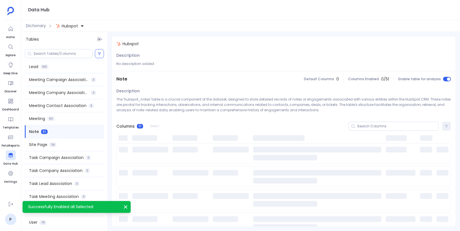
click at [74, 144] on div "Site Page 34" at bounding box center [64, 144] width 79 height 13
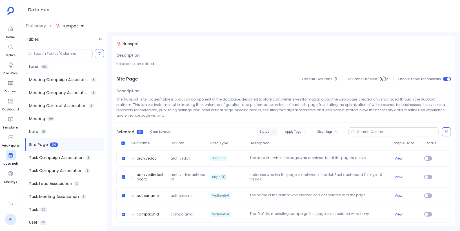
click at [272, 130] on icon "button" at bounding box center [273, 131] width 3 height 3
click at [276, 141] on label "Enable" at bounding box center [279, 141] width 42 height 13
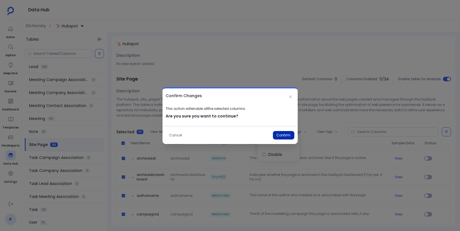
click at [283, 136] on button "Confirm" at bounding box center [283, 135] width 21 height 8
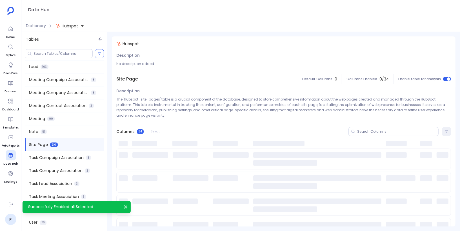
click at [67, 159] on span "Task Campaign Association" at bounding box center [56, 157] width 55 height 6
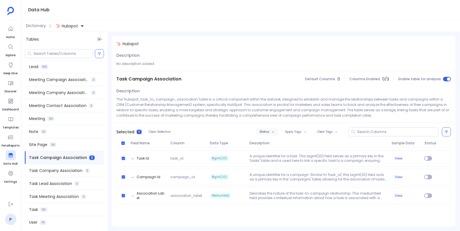
click at [266, 133] on span "Status" at bounding box center [265, 131] width 10 height 3
click at [277, 142] on label "Enable" at bounding box center [280, 141] width 42 height 13
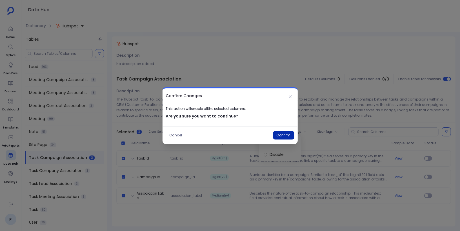
click at [279, 134] on button "Confirm" at bounding box center [283, 135] width 21 height 8
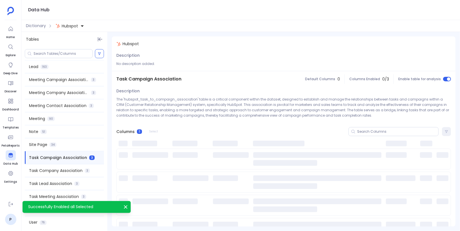
click at [81, 169] on span "Task Company Association" at bounding box center [56, 170] width 54 height 6
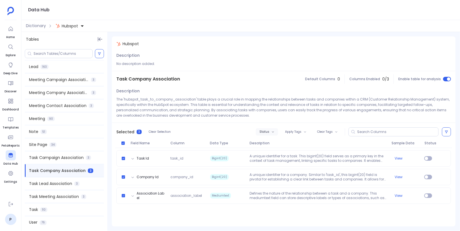
click at [265, 133] on button "Status" at bounding box center [267, 131] width 22 height 7
click at [270, 140] on label "Enable" at bounding box center [280, 141] width 42 height 13
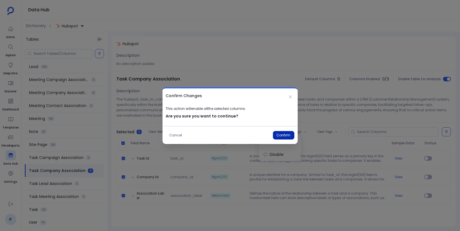
click at [280, 136] on button "Confirm" at bounding box center [283, 135] width 21 height 8
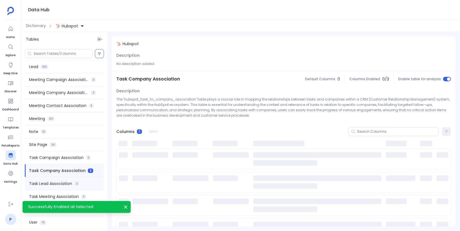
click at [72, 185] on span "Task Lead Association" at bounding box center [50, 183] width 43 height 6
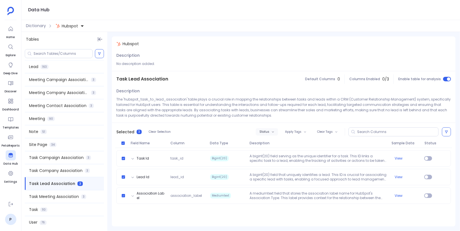
click at [273, 134] on button "Status" at bounding box center [267, 131] width 22 height 7
click at [279, 143] on label "Enable" at bounding box center [280, 141] width 42 height 13
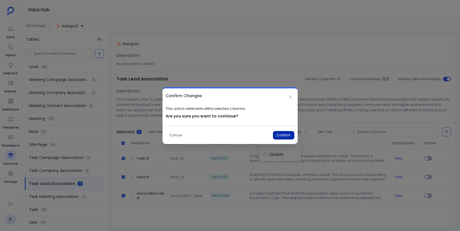
click at [280, 134] on button "Confirm" at bounding box center [283, 135] width 21 height 8
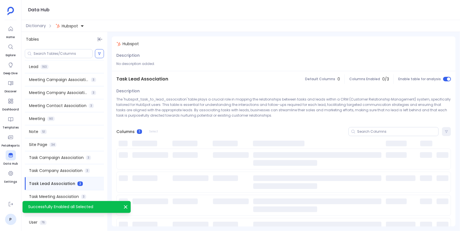
click at [72, 195] on span "Task Meeting Association" at bounding box center [54, 196] width 50 height 6
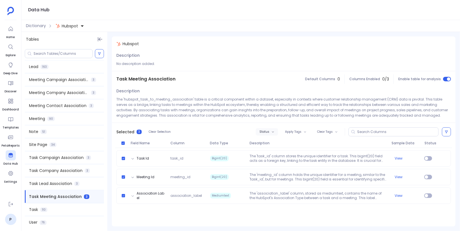
click at [267, 134] on button "Status" at bounding box center [267, 131] width 22 height 7
click at [278, 140] on label "Enable" at bounding box center [280, 141] width 42 height 13
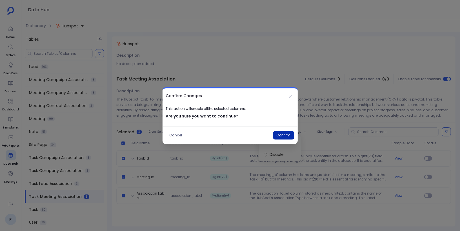
click at [281, 135] on button "Confirm" at bounding box center [283, 135] width 21 height 8
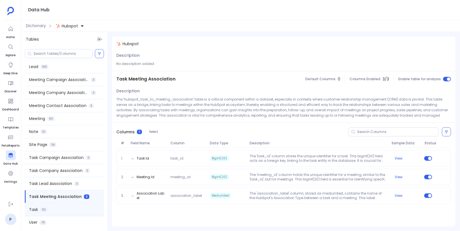
click at [83, 211] on div "Task 110" at bounding box center [64, 209] width 79 height 13
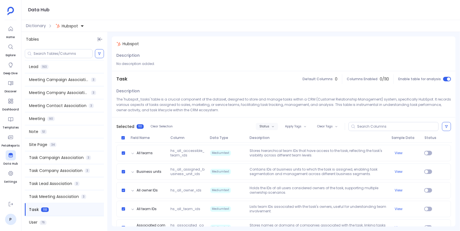
click at [270, 127] on button "Status" at bounding box center [267, 126] width 22 height 7
click at [276, 134] on label "Enable" at bounding box center [279, 136] width 42 height 13
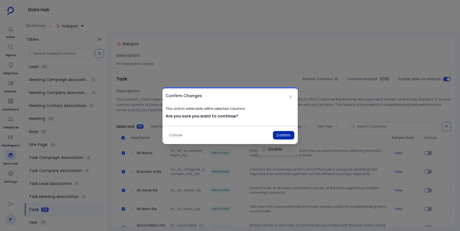
click at [283, 135] on button "Confirm" at bounding box center [283, 135] width 21 height 8
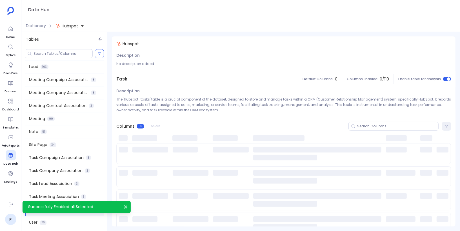
click at [64, 221] on div "User 76" at bounding box center [64, 222] width 79 height 13
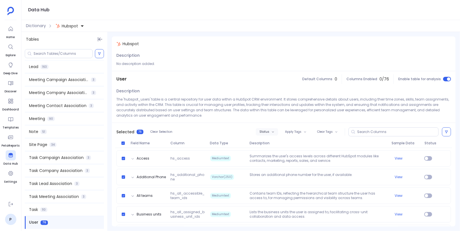
click at [266, 132] on span "Status" at bounding box center [265, 131] width 10 height 3
click at [273, 141] on label "Enable" at bounding box center [279, 141] width 42 height 13
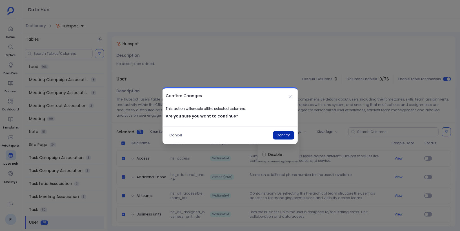
click at [287, 136] on button "Confirm" at bounding box center [283, 135] width 21 height 8
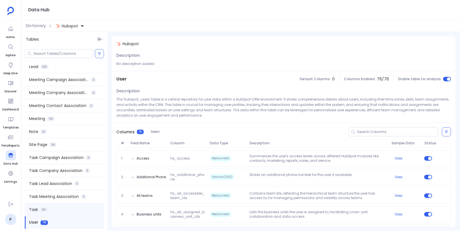
click at [76, 209] on div "Task 110" at bounding box center [64, 209] width 79 height 13
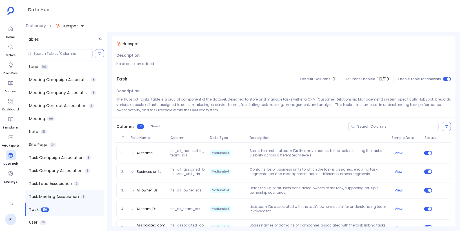
click at [78, 198] on span "Task Meeting Association" at bounding box center [54, 196] width 50 height 6
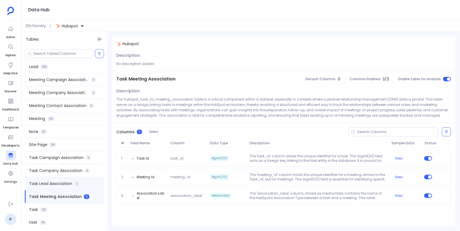
click at [81, 185] on div "Task Lead Association 3" at bounding box center [64, 183] width 79 height 13
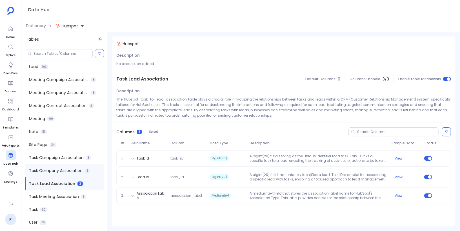
click at [87, 171] on span "3" at bounding box center [87, 170] width 5 height 5
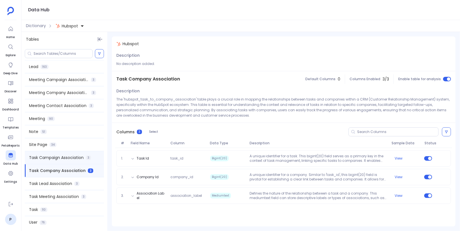
click at [91, 155] on div "Task Campaign Association 3" at bounding box center [64, 157] width 79 height 13
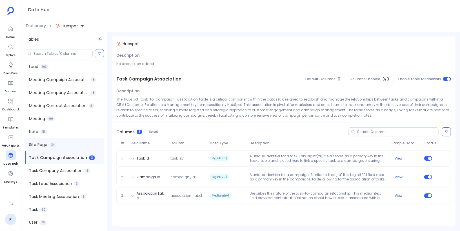
click at [86, 144] on div "Site Page 34" at bounding box center [64, 144] width 79 height 13
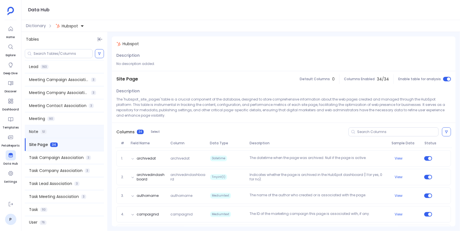
click at [85, 133] on div "Note 51" at bounding box center [64, 131] width 79 height 13
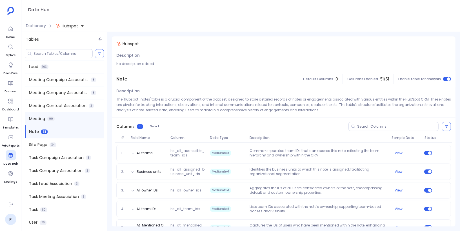
click at [83, 121] on div "Meeting 90" at bounding box center [64, 118] width 79 height 13
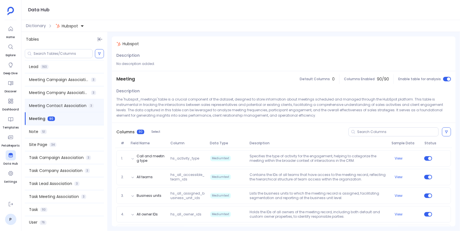
click at [83, 108] on span "Meeting Contact Association" at bounding box center [58, 106] width 58 height 6
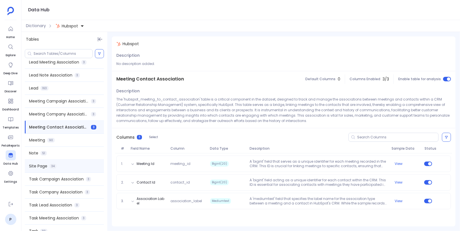
scroll to position [512, 0]
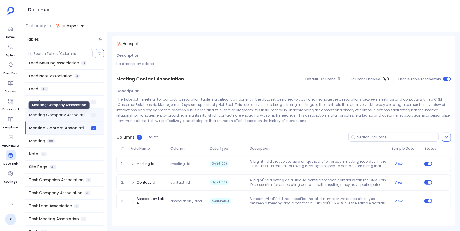
click at [85, 112] on span "Meeting Company Association" at bounding box center [59, 115] width 60 height 6
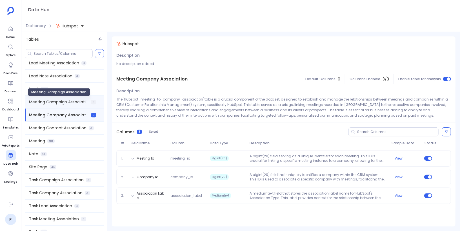
click at [84, 103] on span "Meeting Campaign Association" at bounding box center [59, 102] width 60 height 6
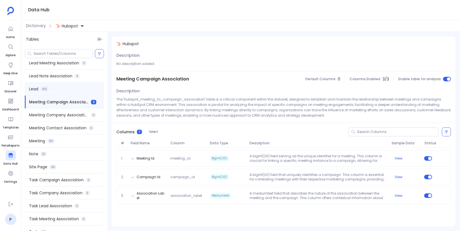
click at [84, 90] on div "Lead 163" at bounding box center [64, 89] width 79 height 13
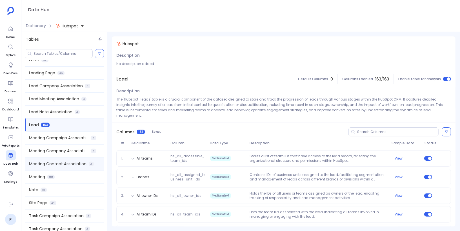
scroll to position [475, 0]
click at [82, 109] on div "Lead Note Association 3" at bounding box center [64, 112] width 79 height 13
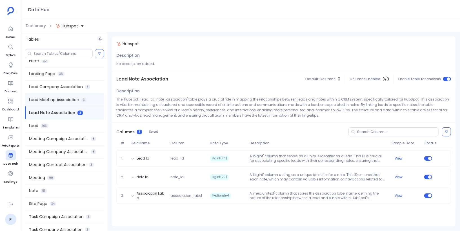
click at [83, 98] on span "3" at bounding box center [83, 100] width 5 height 5
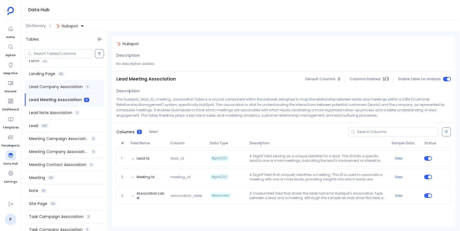
click at [83, 87] on div "Lead Company Association 3" at bounding box center [64, 86] width 79 height 13
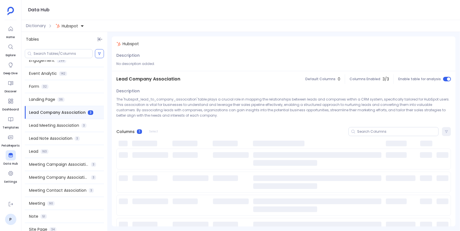
scroll to position [446, 0]
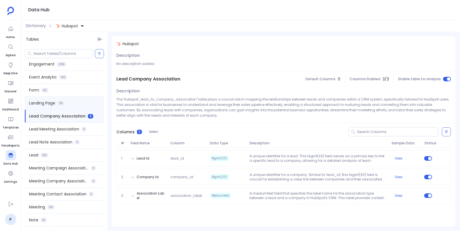
click at [78, 101] on div "Landing Page 36" at bounding box center [64, 103] width 79 height 13
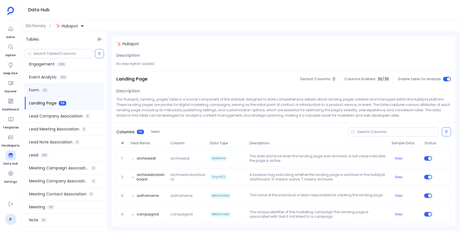
click at [78, 89] on div "Form 32" at bounding box center [64, 90] width 79 height 13
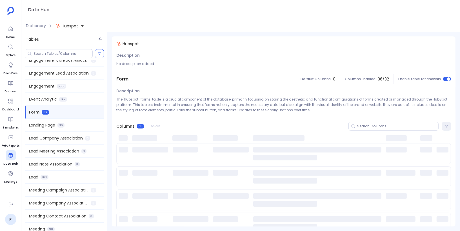
scroll to position [423, 0]
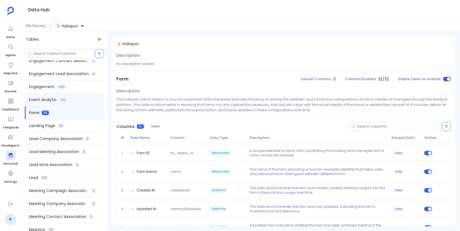
click at [82, 99] on div "Event Analytic 142" at bounding box center [64, 99] width 79 height 13
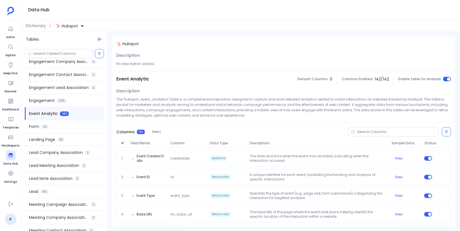
scroll to position [409, 0]
click at [76, 100] on div "Engagement 299" at bounding box center [64, 101] width 79 height 13
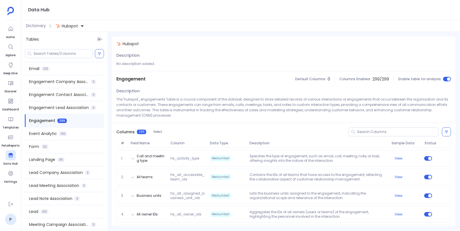
scroll to position [388, 0]
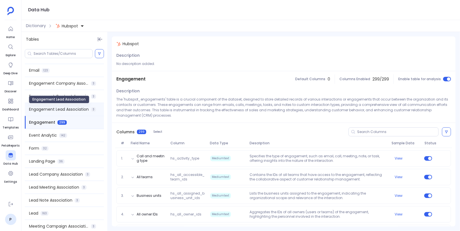
click at [78, 106] on span "Engagement Lead Association" at bounding box center [59, 109] width 60 height 6
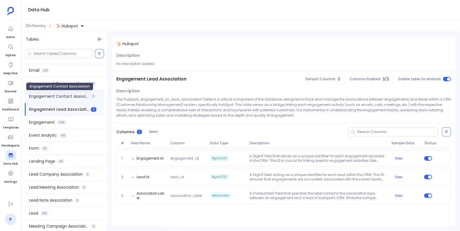
click at [78, 96] on span "Engagement Contact Association" at bounding box center [59, 96] width 60 height 6
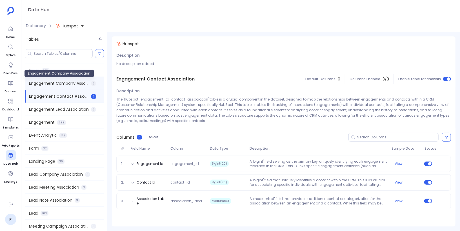
click at [79, 84] on span "Engagement Company Association" at bounding box center [59, 83] width 60 height 6
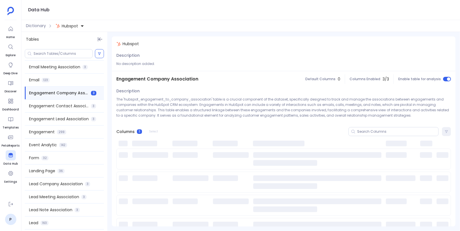
scroll to position [368, 0]
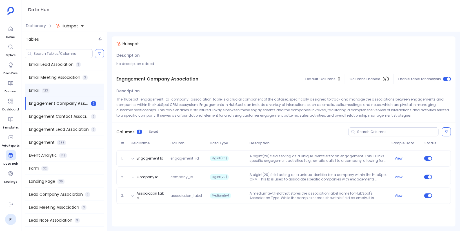
click at [72, 89] on div "Email 123" at bounding box center [64, 90] width 79 height 13
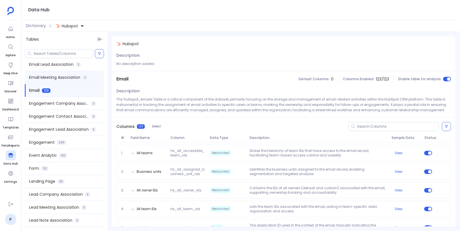
click at [75, 78] on span "Email Meeting Association" at bounding box center [54, 77] width 51 height 6
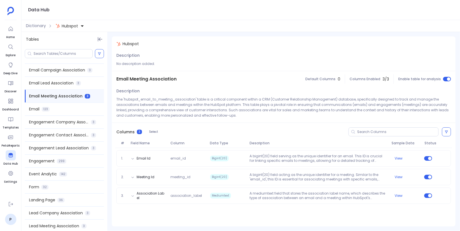
scroll to position [340, 0]
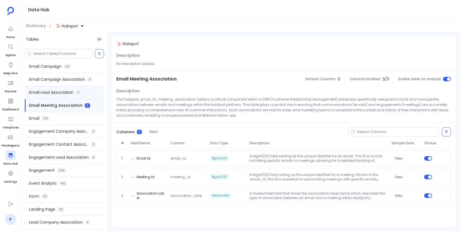
click at [75, 89] on div "Email Lead Association 3" at bounding box center [64, 92] width 79 height 13
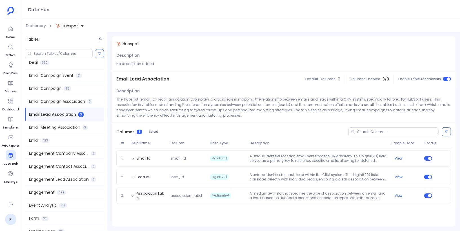
scroll to position [311, 0]
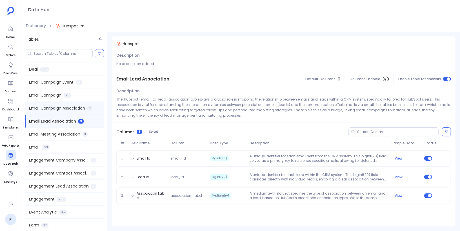
click at [76, 103] on div "Email Campaign Association 3" at bounding box center [64, 108] width 79 height 13
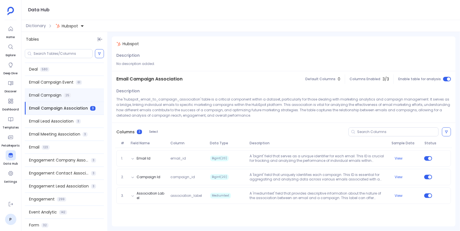
click at [78, 92] on div "Email Campaign 25" at bounding box center [64, 95] width 79 height 13
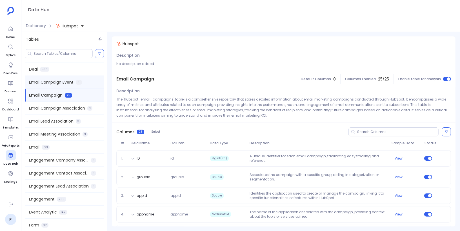
click at [78, 82] on span "61" at bounding box center [79, 82] width 6 height 5
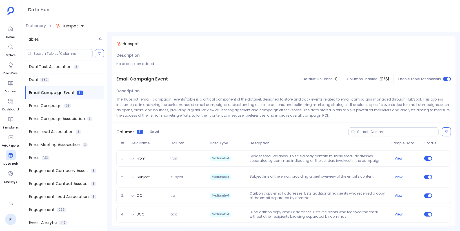
scroll to position [299, 0]
click at [72, 80] on div "Deal 580" at bounding box center [64, 80] width 79 height 13
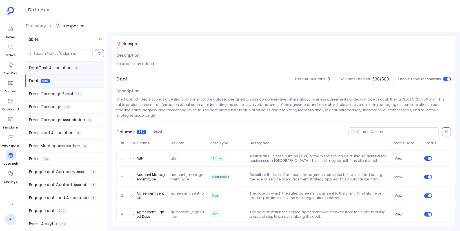
click at [76, 69] on span "3" at bounding box center [76, 68] width 5 height 5
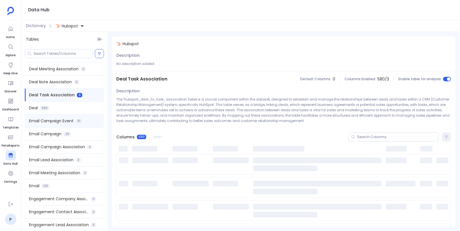
scroll to position [253, 0]
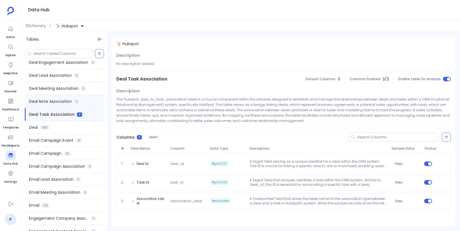
click at [74, 100] on div "Deal Note Association 3" at bounding box center [64, 101] width 79 height 13
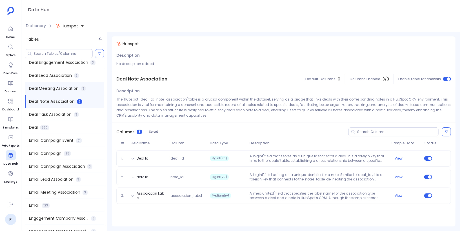
click at [76, 90] on span "Deal Meeting Association" at bounding box center [54, 88] width 50 height 6
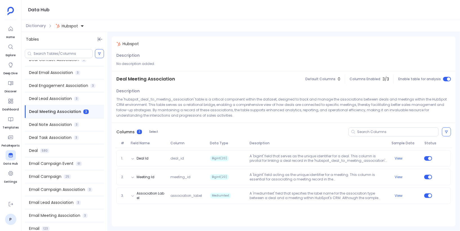
scroll to position [225, 0]
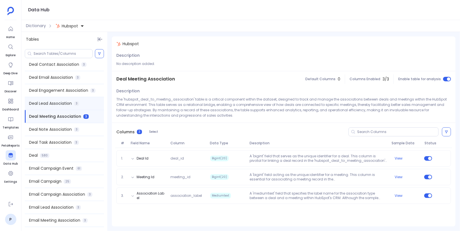
click at [74, 101] on div "Deal Lead Association 3" at bounding box center [64, 103] width 79 height 13
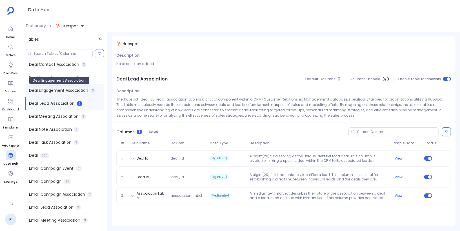
click at [77, 89] on span "Deal Engagement Association" at bounding box center [58, 90] width 59 height 6
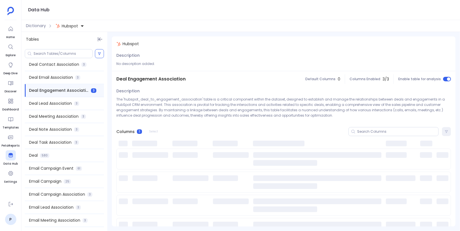
scroll to position [213, 0]
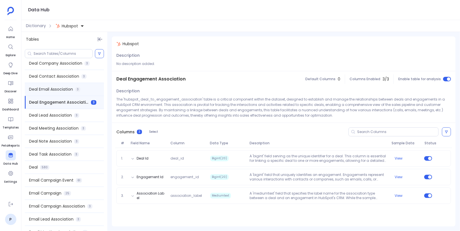
click at [80, 88] on span "3" at bounding box center [77, 89] width 5 height 5
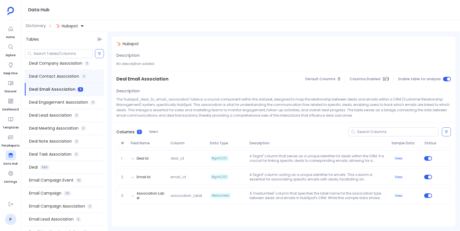
click at [81, 76] on span "3" at bounding box center [83, 76] width 5 height 5
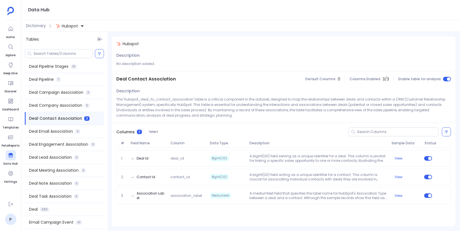
scroll to position [169, 0]
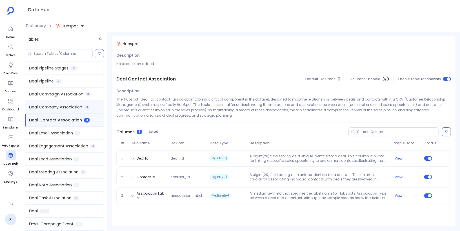
click at [83, 105] on div "Deal Company Association 3" at bounding box center [64, 107] width 79 height 13
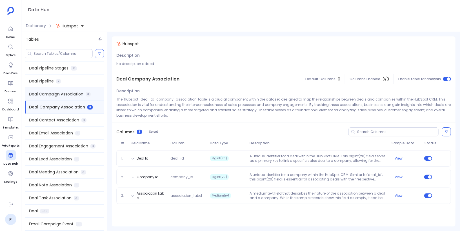
click at [82, 97] on span "Deal Campaign Association" at bounding box center [56, 94] width 54 height 6
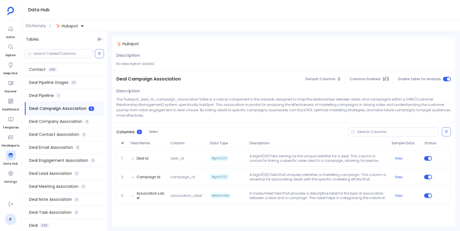
scroll to position [150, 0]
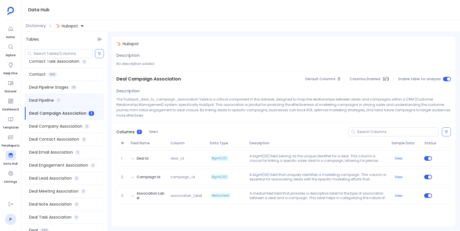
click at [78, 103] on div "Deal Pipeline 7" at bounding box center [64, 100] width 79 height 13
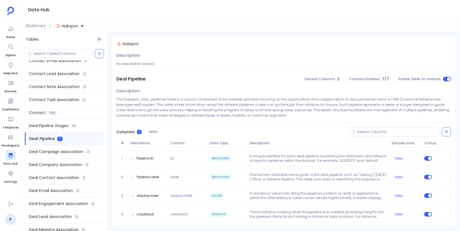
scroll to position [96, 0]
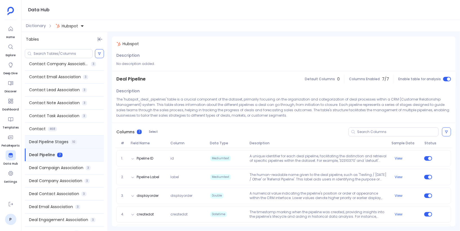
click at [77, 138] on div "Deal Pipeline Stages 10" at bounding box center [64, 141] width 79 height 13
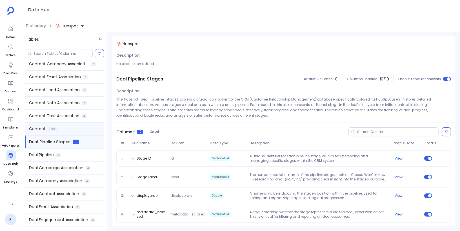
click at [77, 127] on div "Contact 468" at bounding box center [64, 128] width 79 height 13
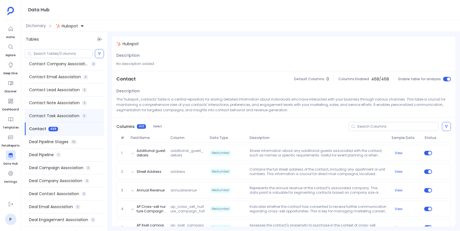
click at [78, 113] on span "Contact Task Association" at bounding box center [54, 116] width 50 height 6
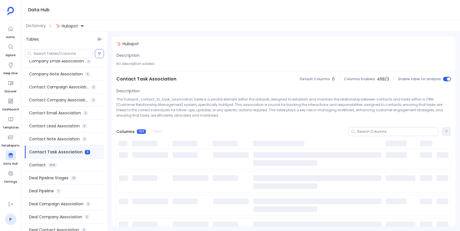
scroll to position [56, 0]
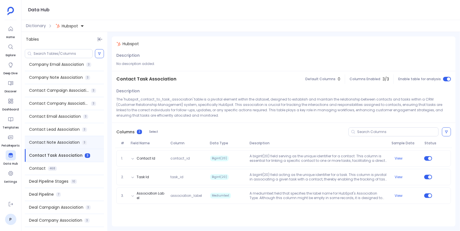
click at [79, 141] on div "Contact Note Association 3" at bounding box center [64, 142] width 79 height 13
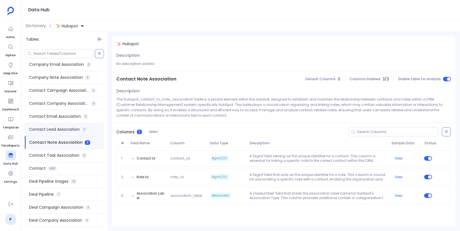
click at [80, 128] on div "Contact Lead Association 3" at bounding box center [64, 129] width 79 height 13
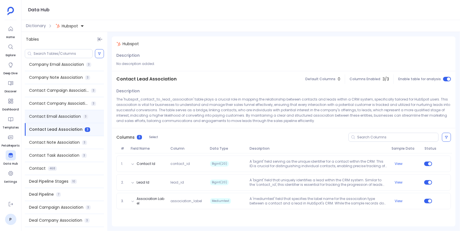
click at [81, 118] on div "Contact Email Association 3" at bounding box center [64, 116] width 79 height 13
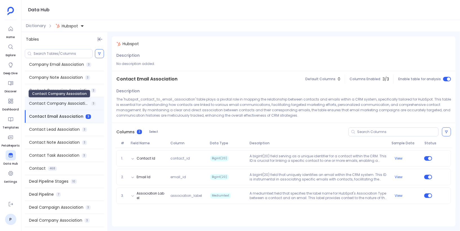
click at [81, 105] on span "Contact Company Association" at bounding box center [59, 103] width 60 height 6
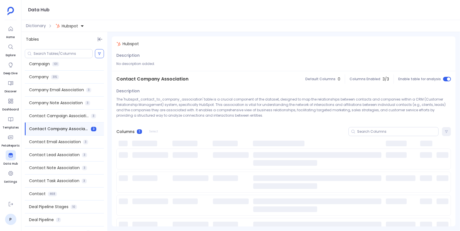
scroll to position [23, 0]
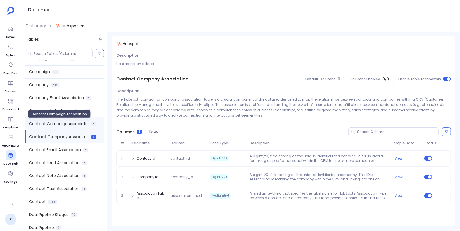
click at [81, 121] on span "Contact Campaign Association" at bounding box center [59, 124] width 60 height 6
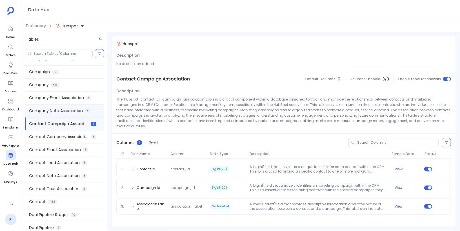
click at [83, 111] on div "Company Note Association 3" at bounding box center [64, 110] width 79 height 13
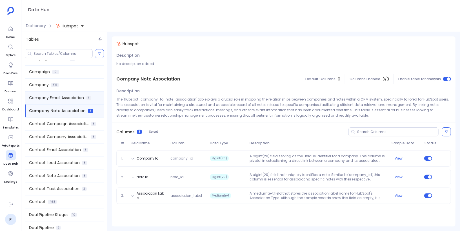
click at [83, 101] on div "Company Email Association 3" at bounding box center [64, 97] width 79 height 13
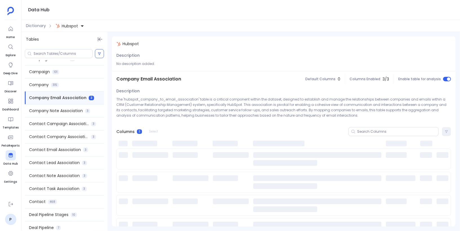
scroll to position [0, 0]
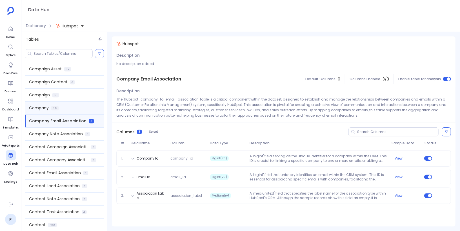
click at [80, 109] on div "Company 315" at bounding box center [64, 107] width 79 height 13
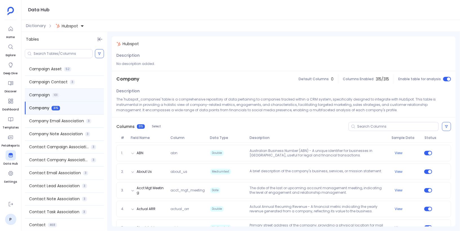
click at [80, 93] on div "Campaign 101" at bounding box center [64, 95] width 79 height 13
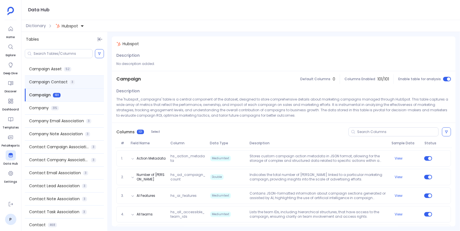
click at [84, 81] on div "Campaign Contact 3" at bounding box center [64, 82] width 79 height 13
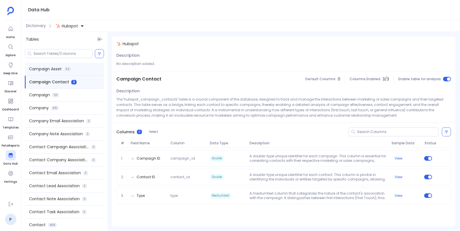
click at [83, 70] on div "Campaign Asset 52" at bounding box center [64, 69] width 79 height 13
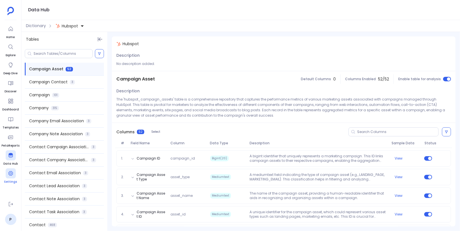
click at [8, 175] on icon at bounding box center [11, 173] width 6 height 6
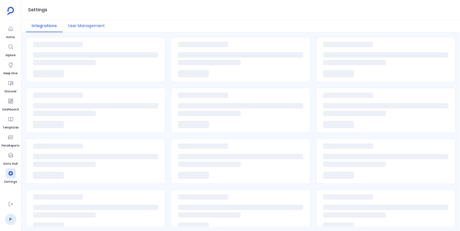
click at [90, 25] on button "User Management" at bounding box center [87, 26] width 48 height 12
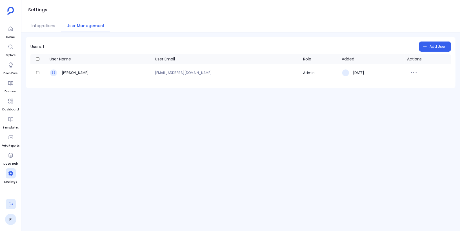
click at [11, 205] on icon at bounding box center [11, 204] width 6 height 6
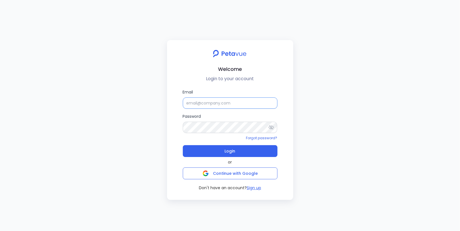
click at [216, 102] on input "Email" at bounding box center [230, 102] width 95 height 11
type input "[EMAIL_ADDRESS][DOMAIN_NAME]"
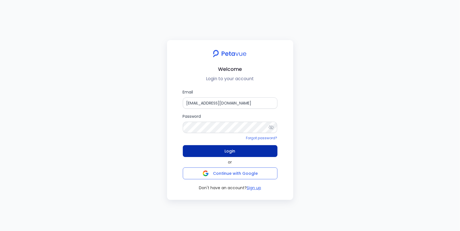
click at [215, 151] on button "Login" at bounding box center [230, 151] width 95 height 12
